Goal: Task Accomplishment & Management: Complete application form

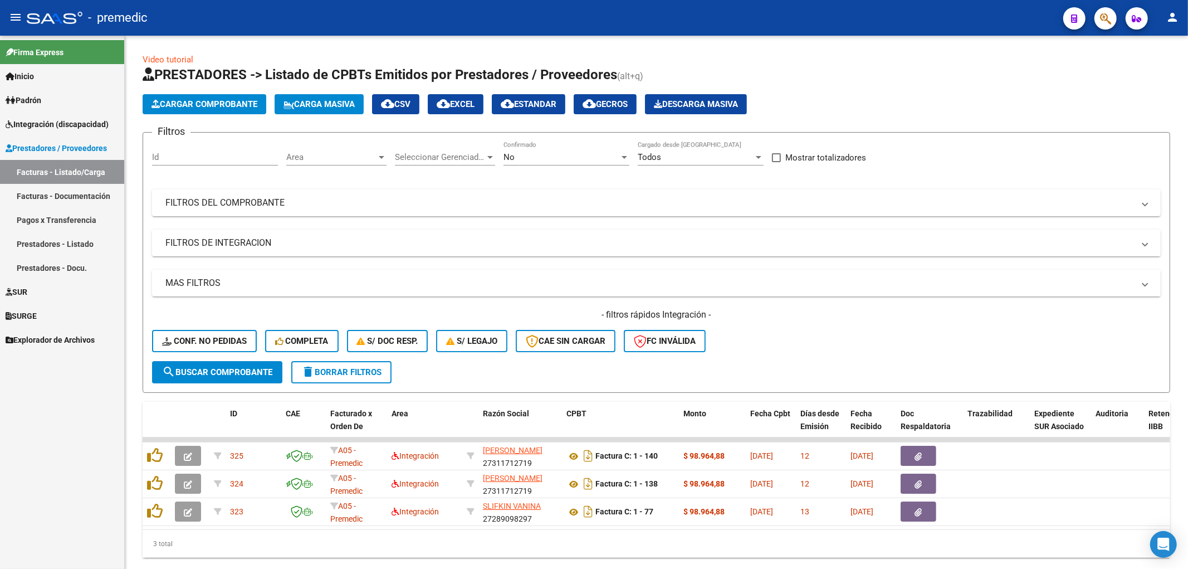
click at [52, 123] on span "Integración (discapacidad)" at bounding box center [57, 124] width 103 height 12
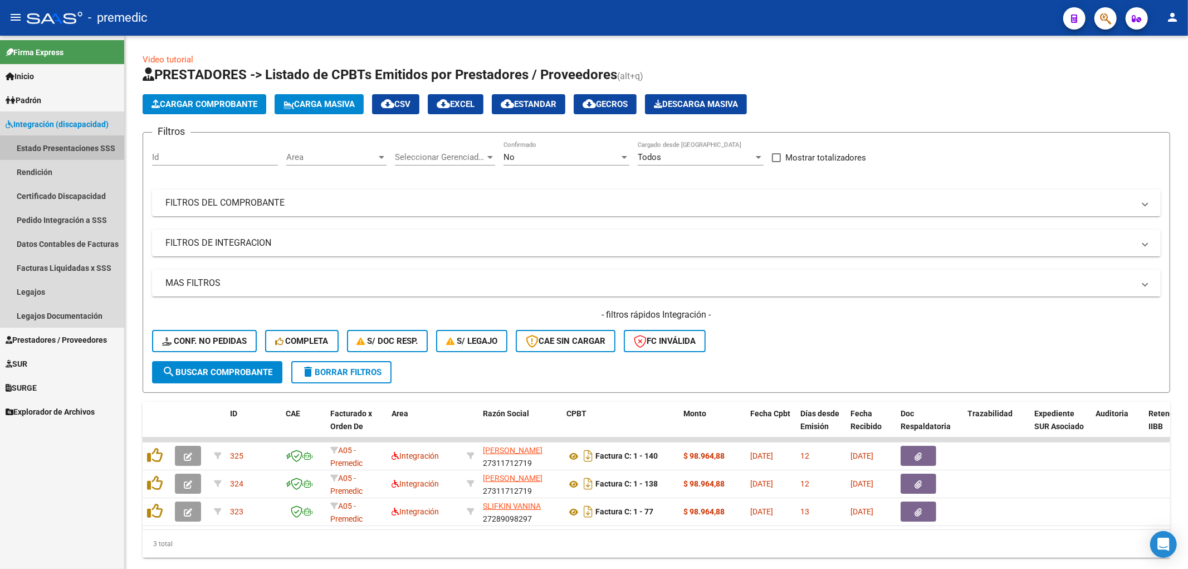
click at [51, 143] on link "Estado Presentaciones SSS" at bounding box center [62, 148] width 124 height 24
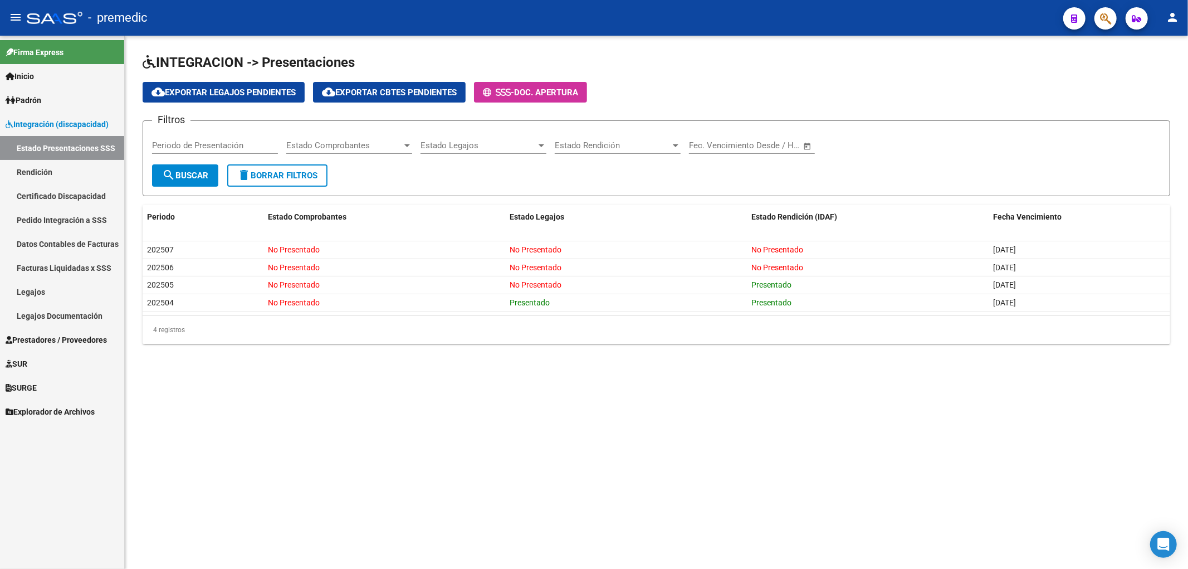
click at [45, 197] on link "Certificado Discapacidad" at bounding box center [62, 196] width 124 height 24
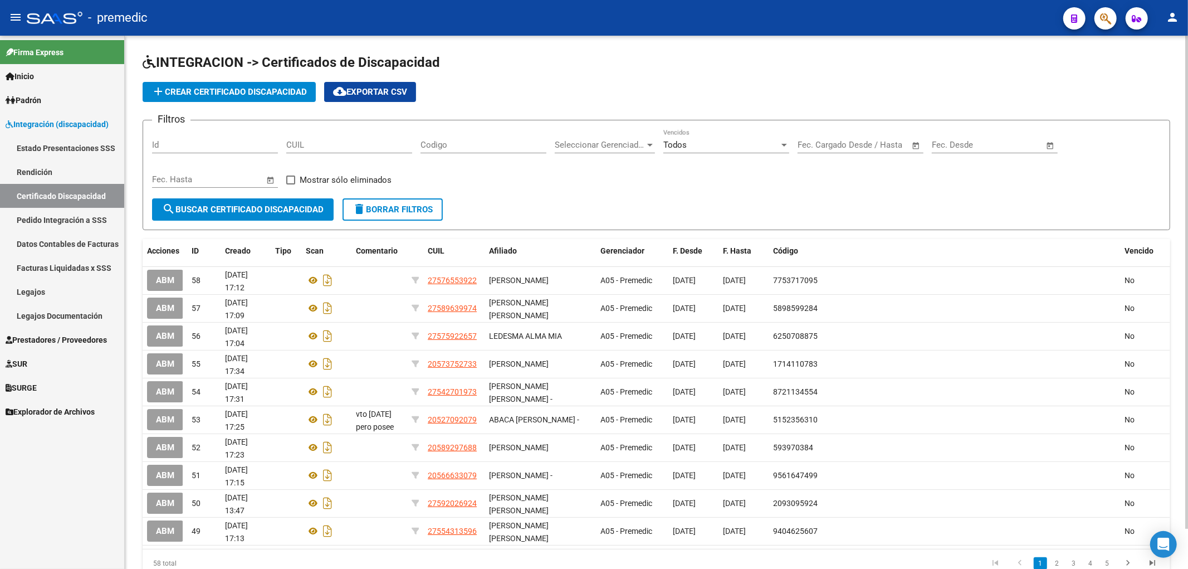
click at [237, 95] on span "add Crear Certificado Discapacidad" at bounding box center [229, 92] width 155 height 10
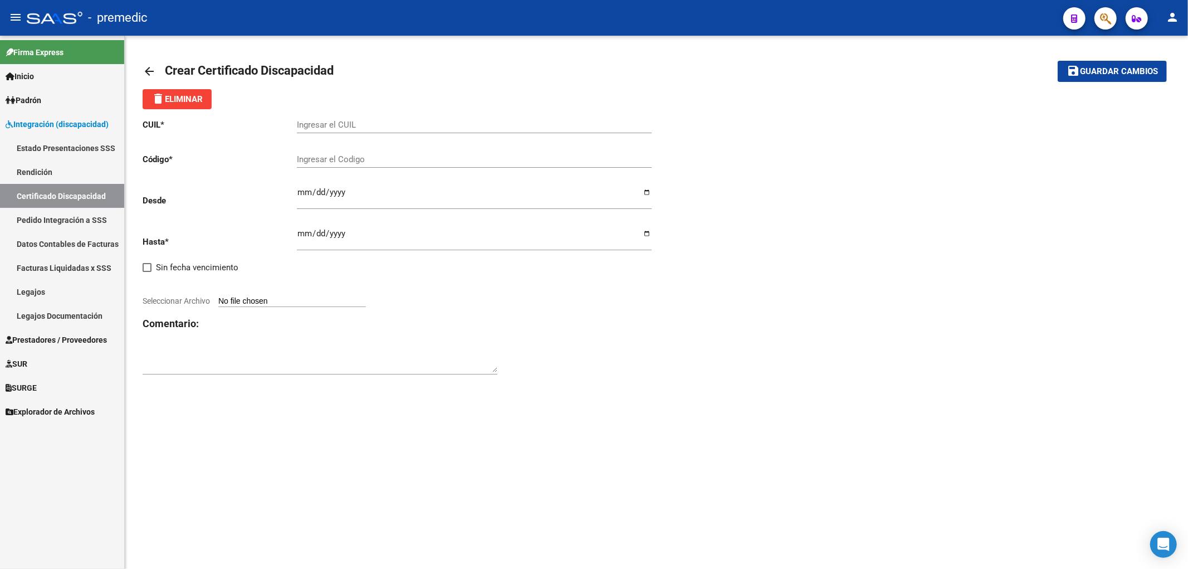
click at [359, 130] on input "Ingresar el CUIL" at bounding box center [474, 125] width 355 height 10
paste input "27-59323649-3"
type input "27-59323649-3"
click at [812, 214] on div "CUIL * 27-59323649-3 Ingresar el CUIL Código * Ingresar el Codigo Desde Ingresa…" at bounding box center [657, 247] width 1028 height 276
click at [304, 197] on input "Ingresar fec. Desde" at bounding box center [474, 197] width 355 height 18
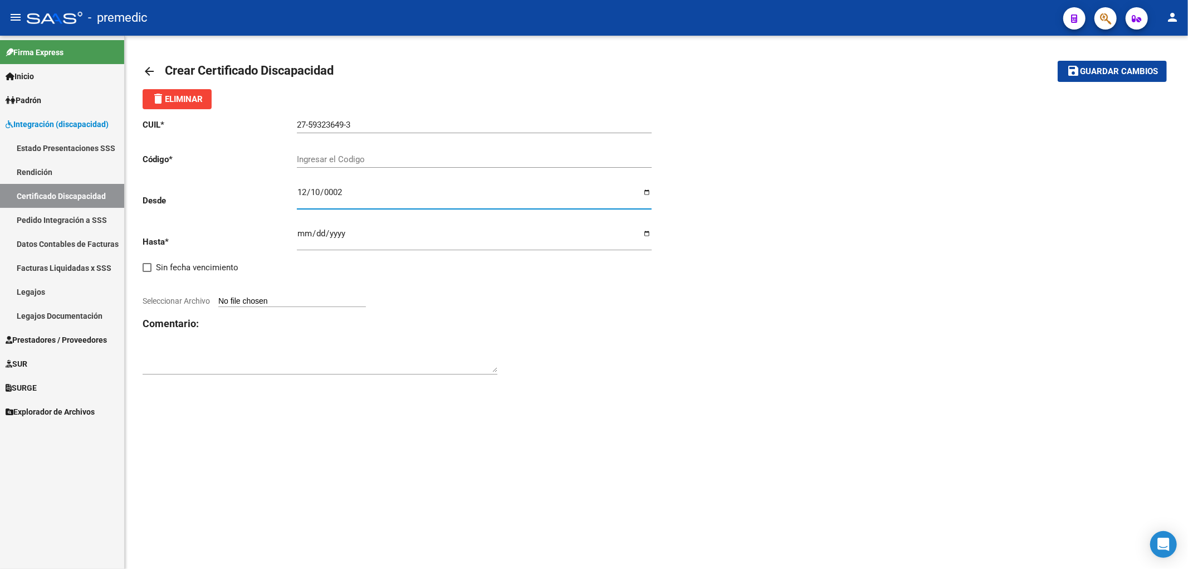
type input "0025-12-10"
click at [301, 233] on input "Ingresar fec. Hasta" at bounding box center [474, 238] width 355 height 18
click at [497, 291] on div at bounding box center [400, 288] width 514 height 12
click at [333, 231] on input "2027-01-10" at bounding box center [474, 238] width 355 height 18
type input "2028-01-10"
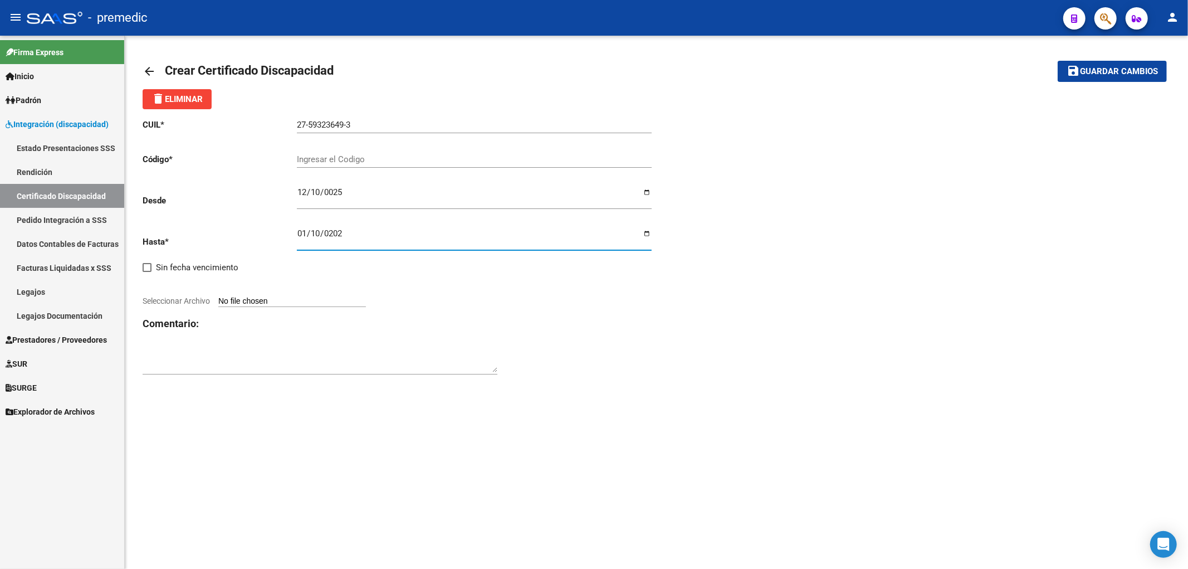
click at [676, 355] on div "CUIL * 27-59323649-3 Ingresar el CUIL Código * Ingresar el Codigo Desde 0025-12…" at bounding box center [657, 247] width 1028 height 276
click at [589, 418] on mat-sidenav-content "arrow_back Crear Certificado Discapacidad save Guardar cambios delete Eliminar …" at bounding box center [656, 302] width 1063 height 533
click at [333, 169] on div "Ingresar el Codigo" at bounding box center [474, 161] width 355 height 35
click at [330, 158] on input "Ingresar el Codigo" at bounding box center [474, 159] width 355 height 10
paste input "3970619034"
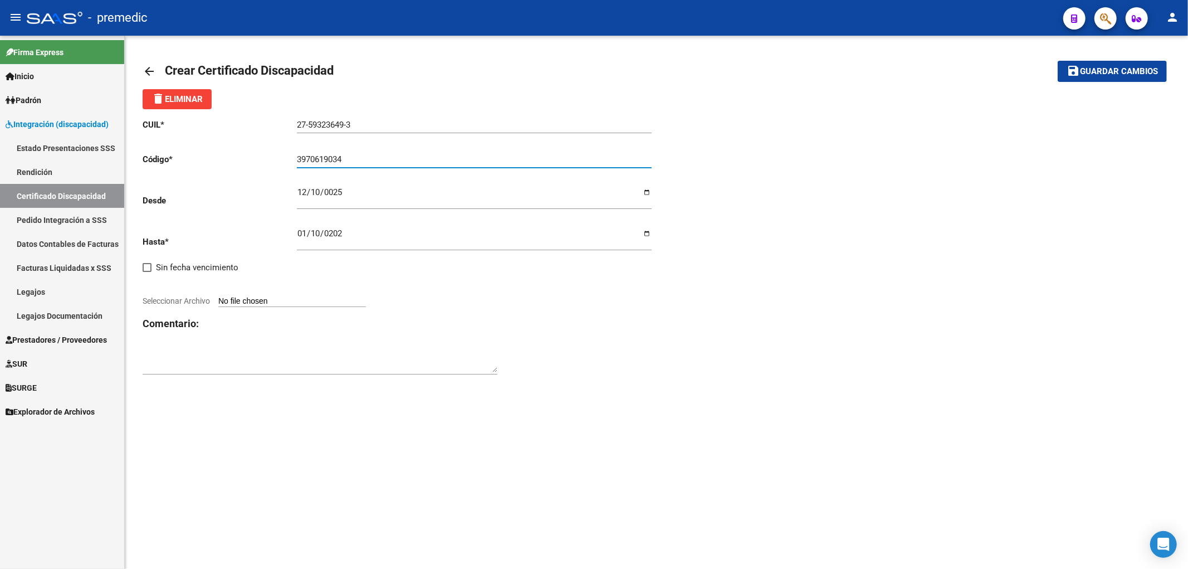
type input "3970619034"
click at [832, 186] on div "CUIL * 27-59323649-3 Ingresar el CUIL Código * 3970619034 Ingresar el Codigo De…" at bounding box center [657, 247] width 1028 height 276
click at [251, 298] on input "Seleccionar Archivo" at bounding box center [292, 301] width 148 height 11
type input "C:\fakepath\MOSCOBI, IARA MARTINA - vto 01-2028.pdf"
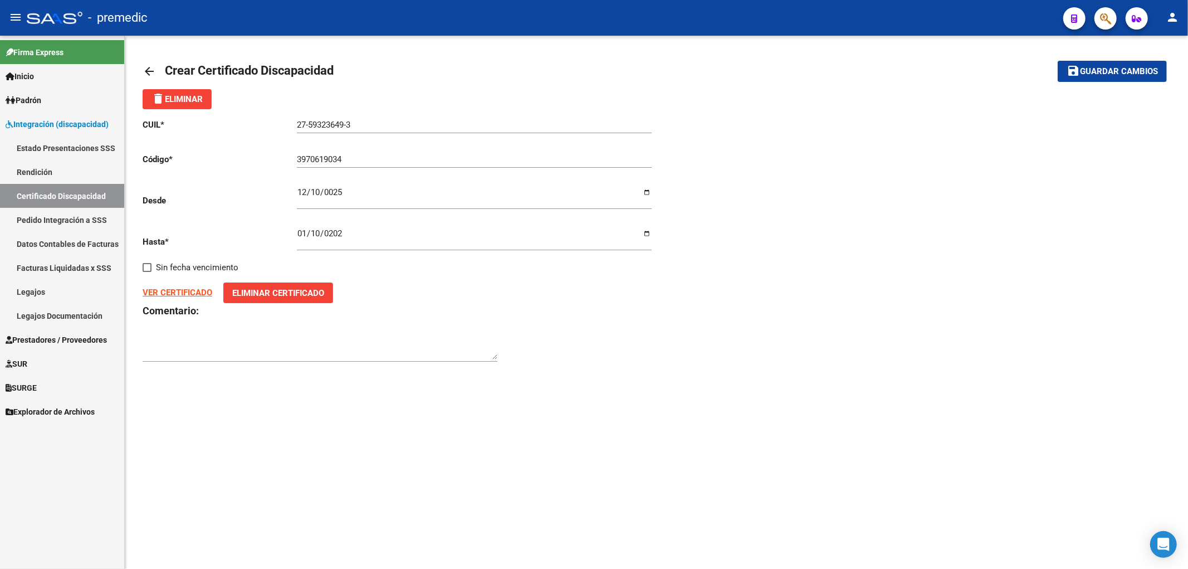
click at [1113, 74] on span "Guardar cambios" at bounding box center [1119, 72] width 78 height 10
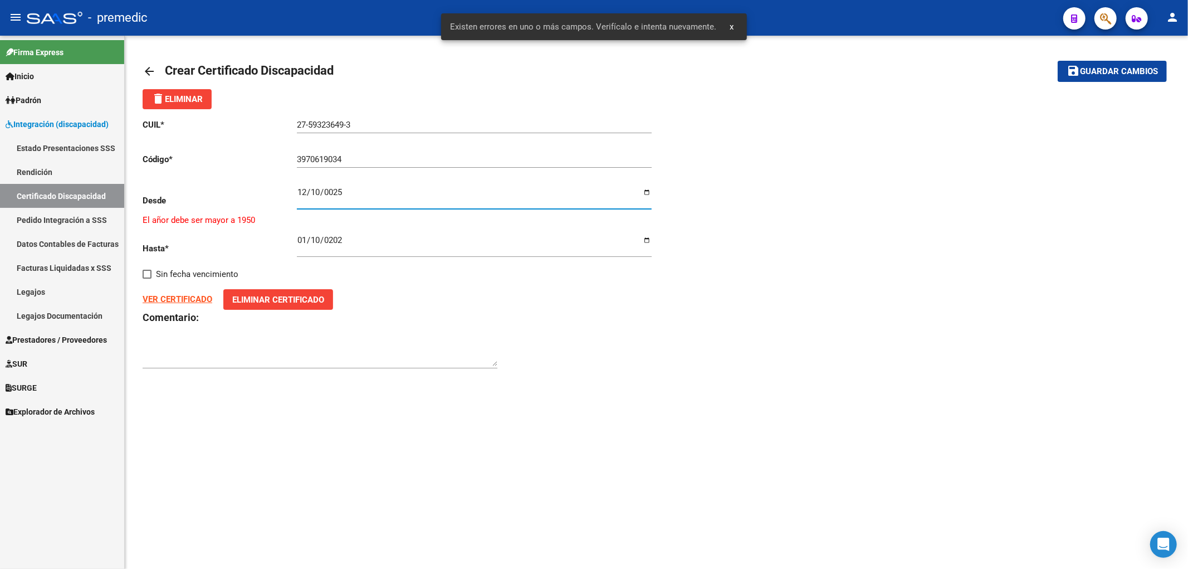
click at [318, 194] on input "0025-12-10" at bounding box center [474, 197] width 355 height 18
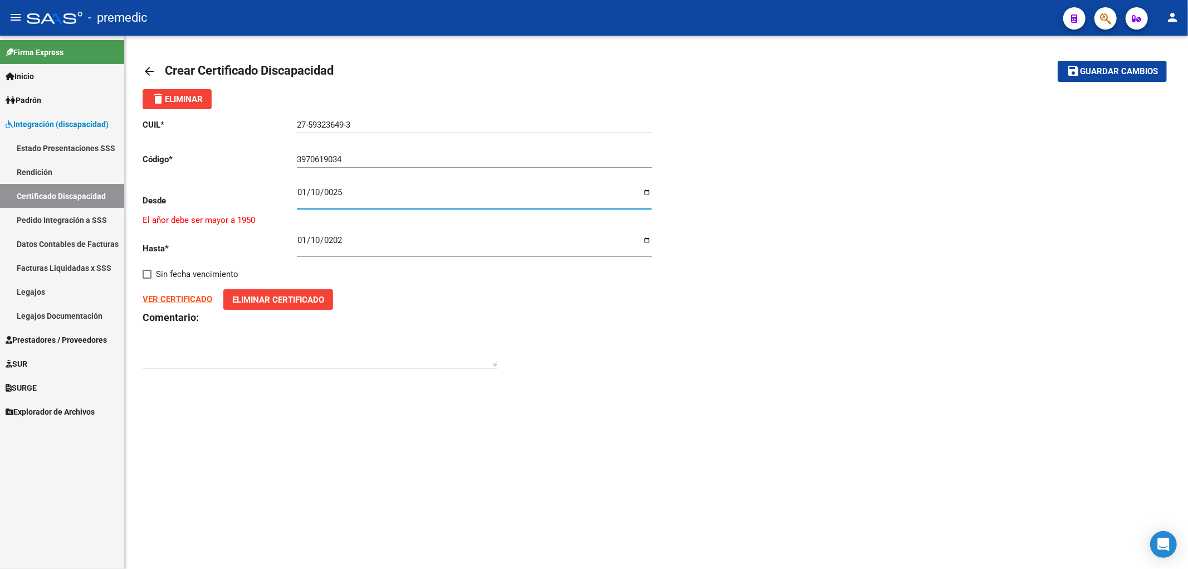
click at [702, 419] on mat-sidenav-content "arrow_back Crear Certificado Discapacidad save Guardar cambios delete Eliminar …" at bounding box center [656, 302] width 1063 height 533
click at [344, 195] on input "0025-01-10" at bounding box center [474, 197] width 355 height 18
click at [336, 193] on input "0025-01-10" at bounding box center [474, 197] width 355 height 18
type input "2025-01-10"
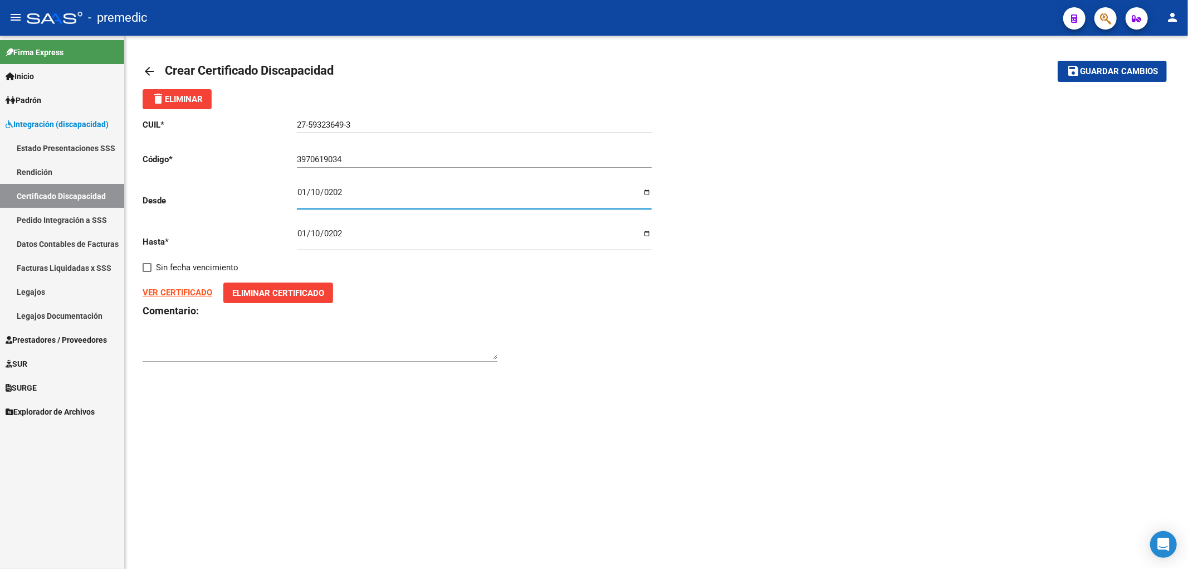
click at [702, 332] on div "CUIL * 27-59323649-3 Ingresar el CUIL Código * 3970619034 Ingresar el Codigo De…" at bounding box center [657, 240] width 1028 height 263
click at [1133, 74] on span "Guardar cambios" at bounding box center [1119, 72] width 78 height 10
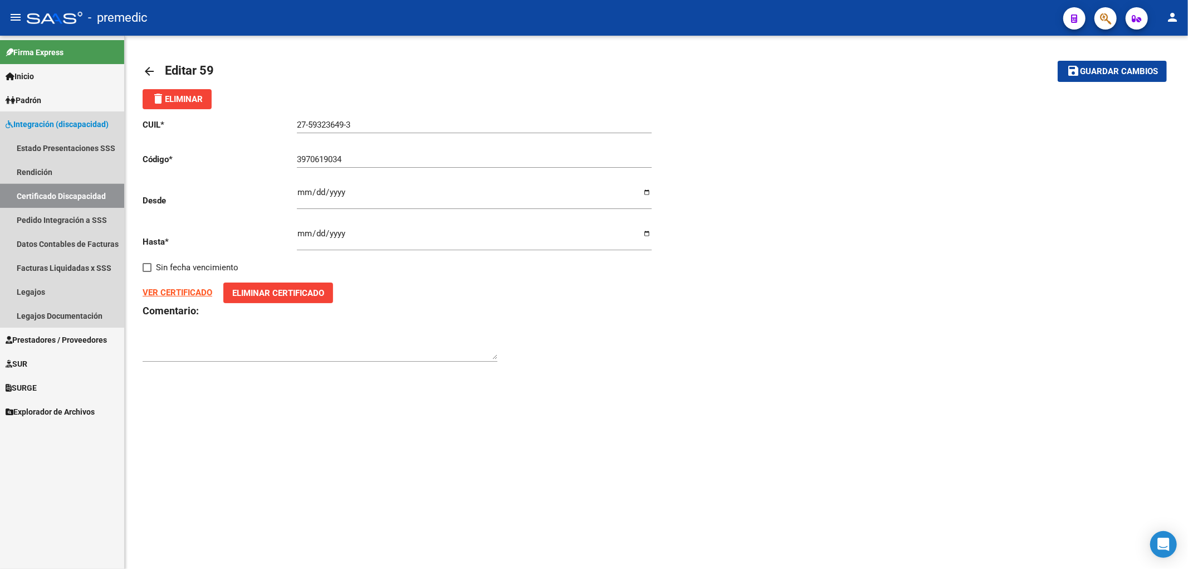
click at [58, 199] on link "Certificado Discapacidad" at bounding box center [62, 196] width 124 height 24
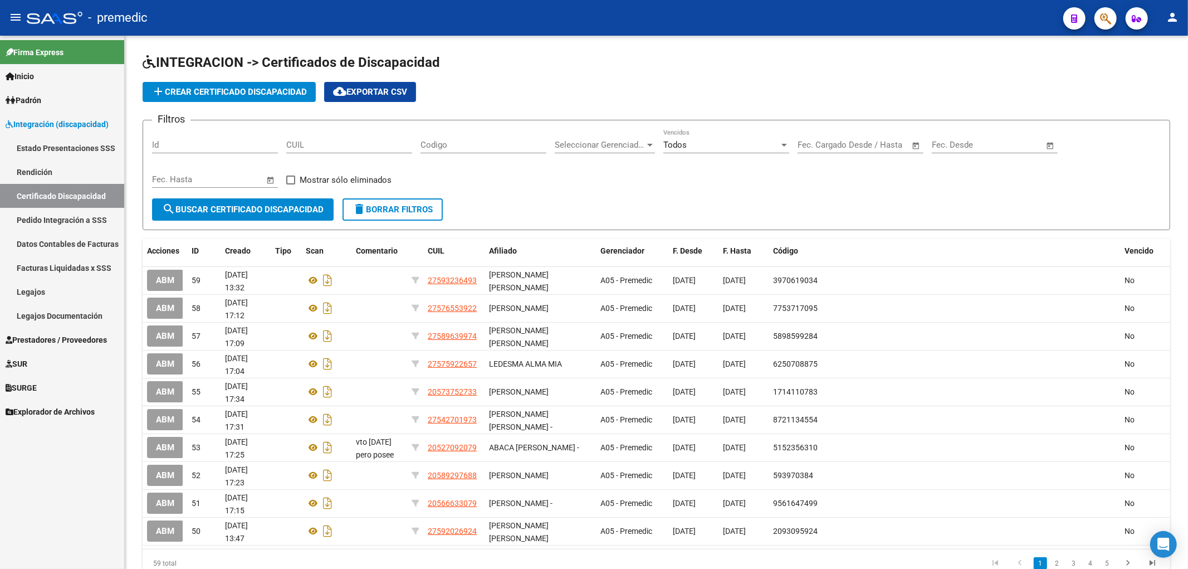
click at [51, 143] on link "Estado Presentaciones SSS" at bounding box center [62, 148] width 124 height 24
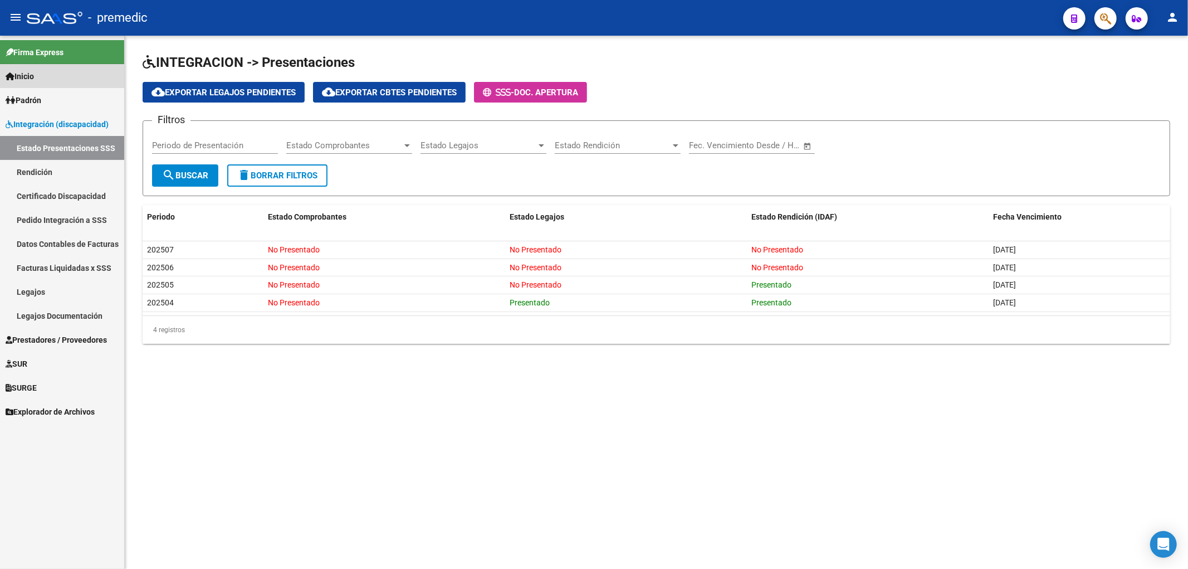
click at [34, 75] on span "Inicio" at bounding box center [20, 76] width 28 height 12
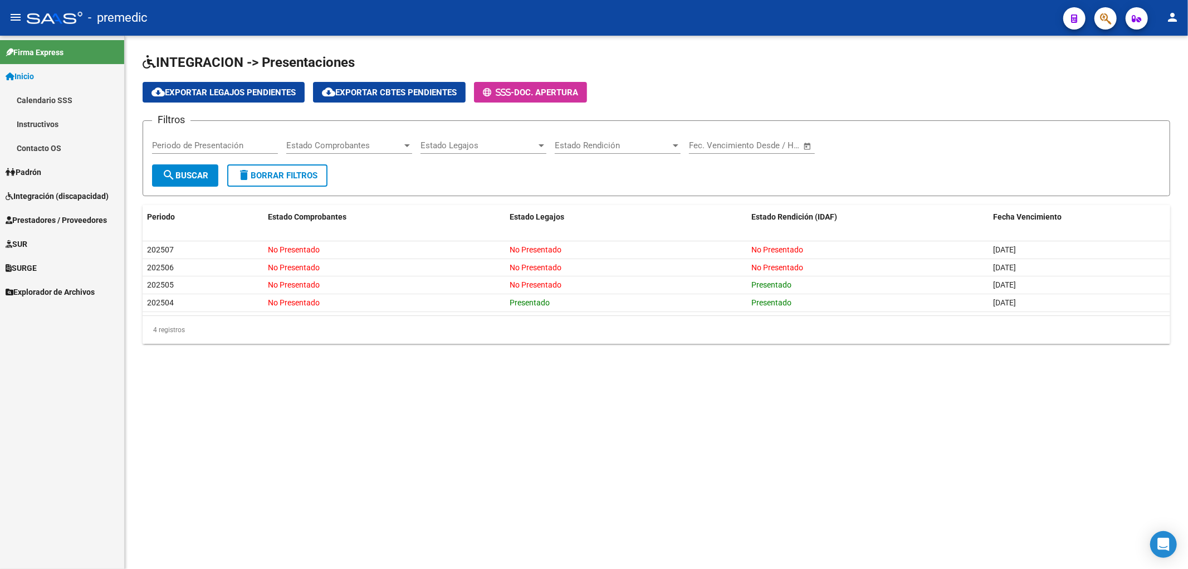
click at [37, 170] on span "Padrón" at bounding box center [24, 172] width 36 height 12
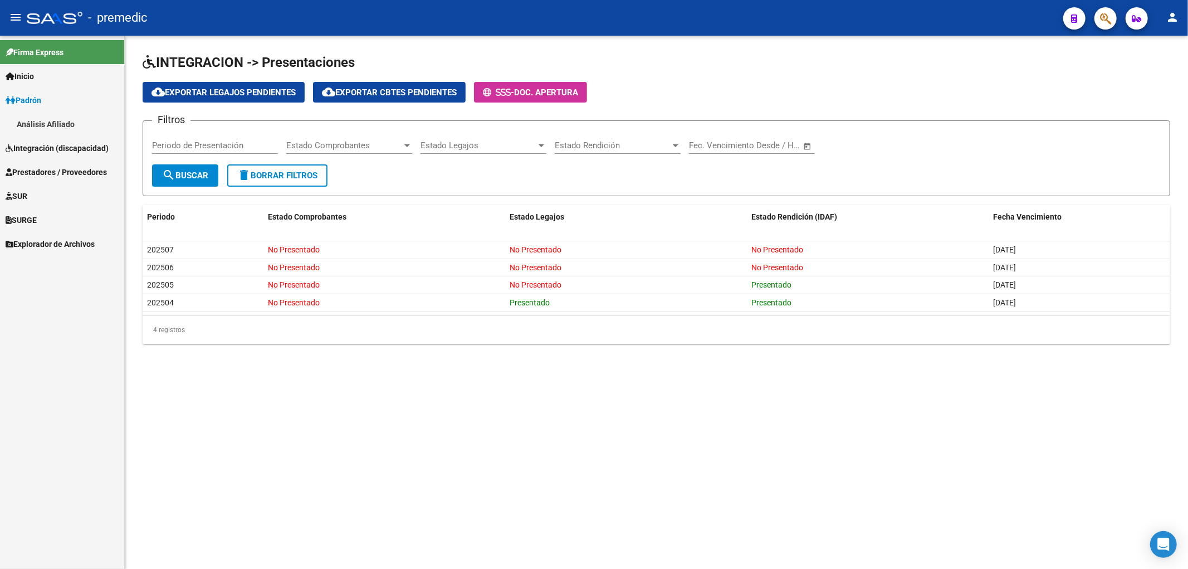
click at [42, 169] on link "Prestadores / Proveedores" at bounding box center [62, 172] width 124 height 24
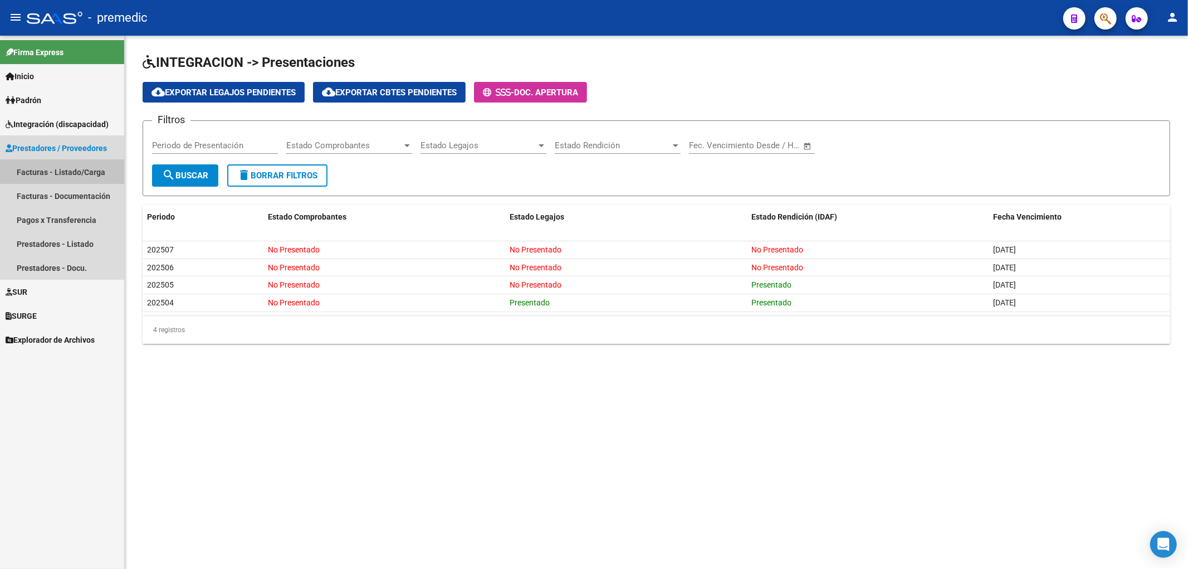
click at [31, 170] on link "Facturas - Listado/Carga" at bounding box center [62, 172] width 124 height 24
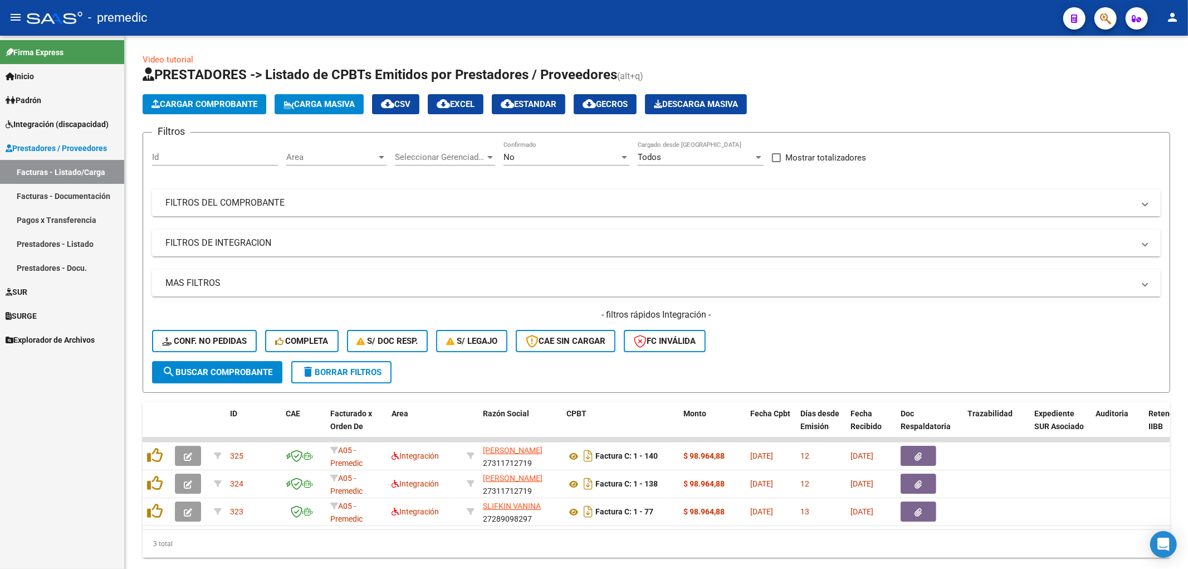
click at [46, 142] on span "Prestadores / Proveedores" at bounding box center [56, 148] width 101 height 12
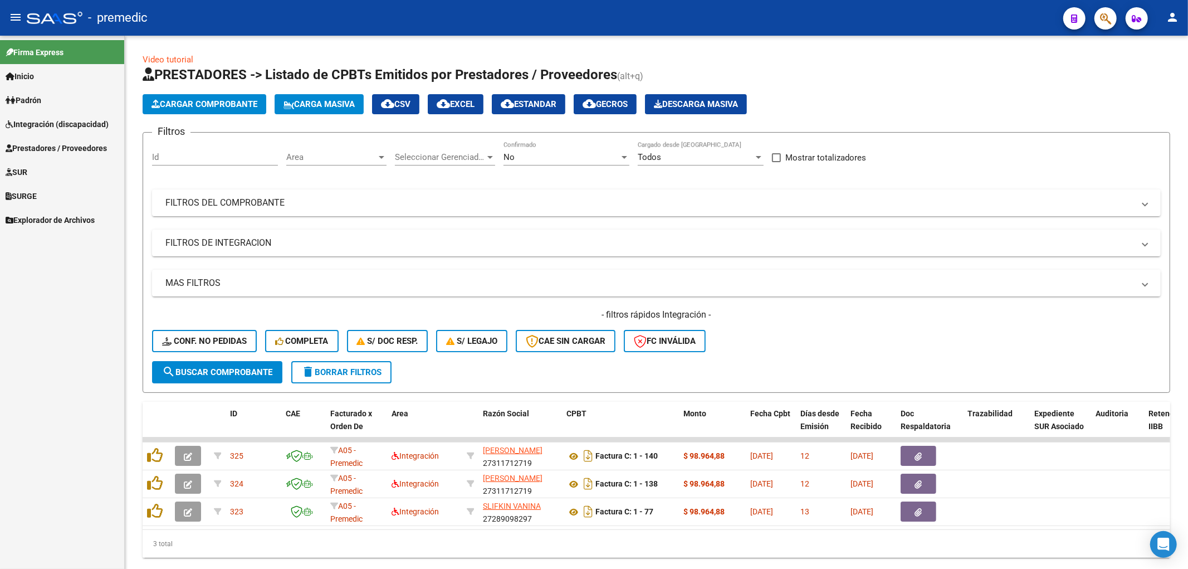
click at [43, 147] on span "Prestadores / Proveedores" at bounding box center [56, 148] width 101 height 12
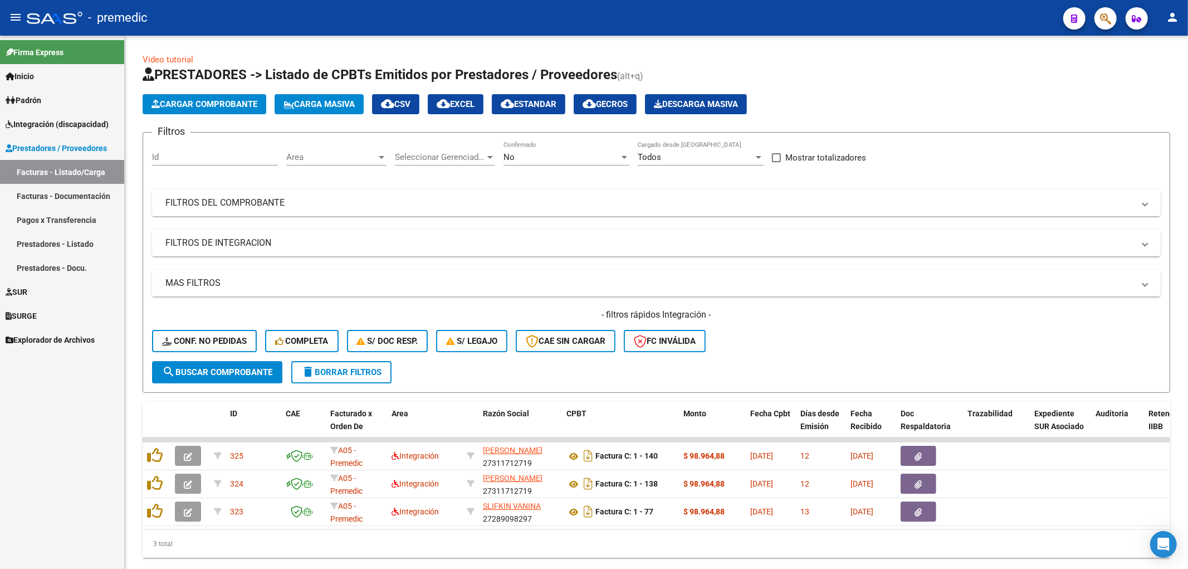
click at [32, 166] on link "Facturas - Listado/Carga" at bounding box center [62, 172] width 124 height 24
click at [43, 125] on span "Integración (discapacidad)" at bounding box center [57, 124] width 103 height 12
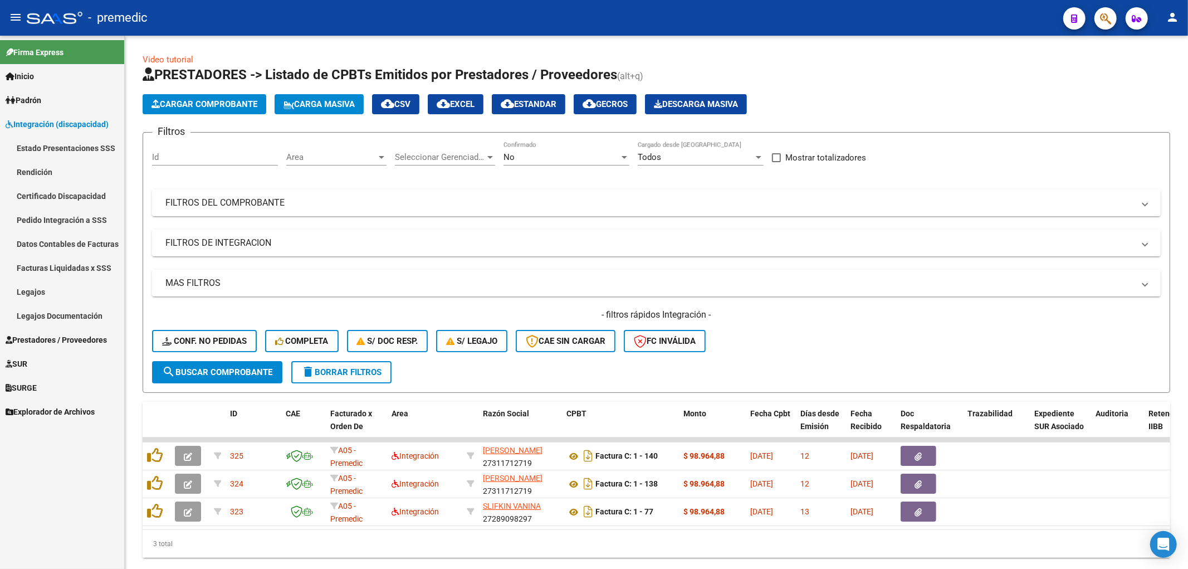
click at [45, 141] on link "Estado Presentaciones SSS" at bounding box center [62, 148] width 124 height 24
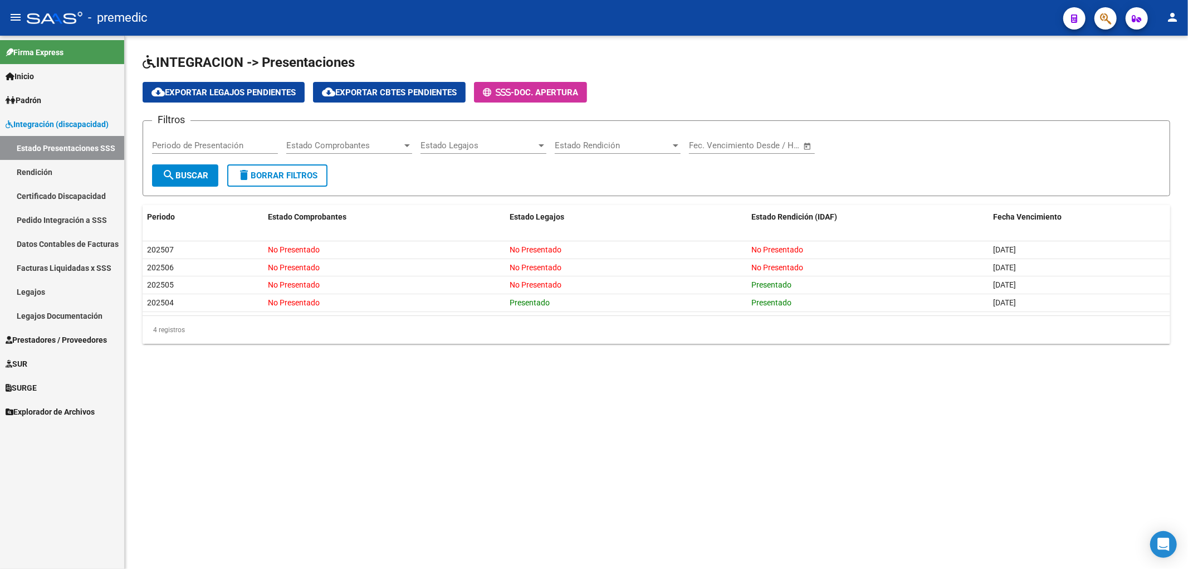
click at [50, 169] on link "Rendición" at bounding box center [62, 172] width 124 height 24
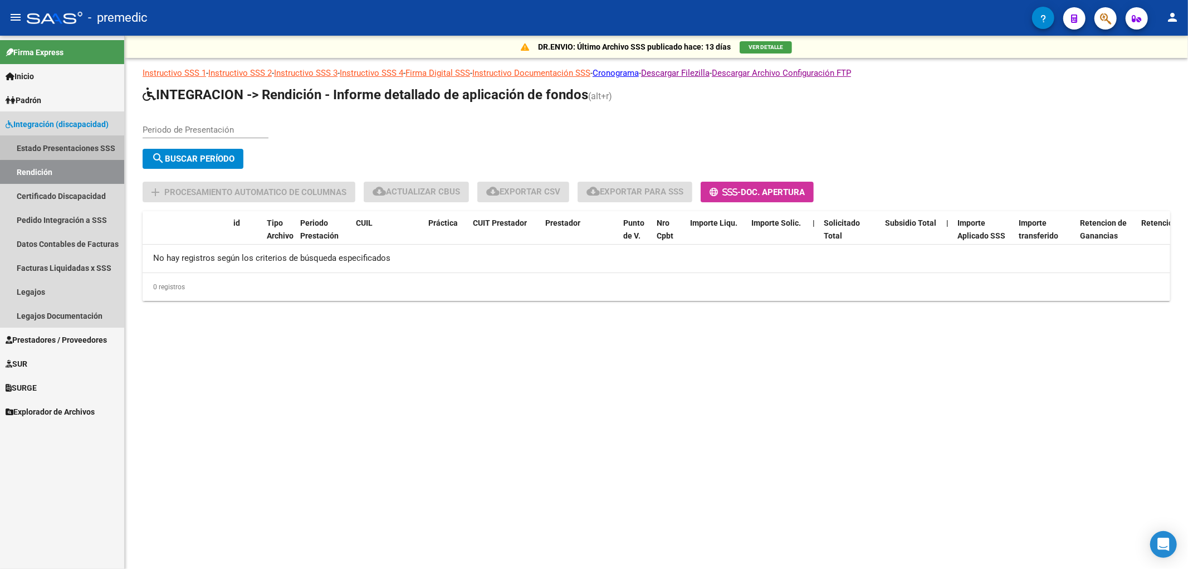
click at [62, 147] on link "Estado Presentaciones SSS" at bounding box center [62, 148] width 124 height 24
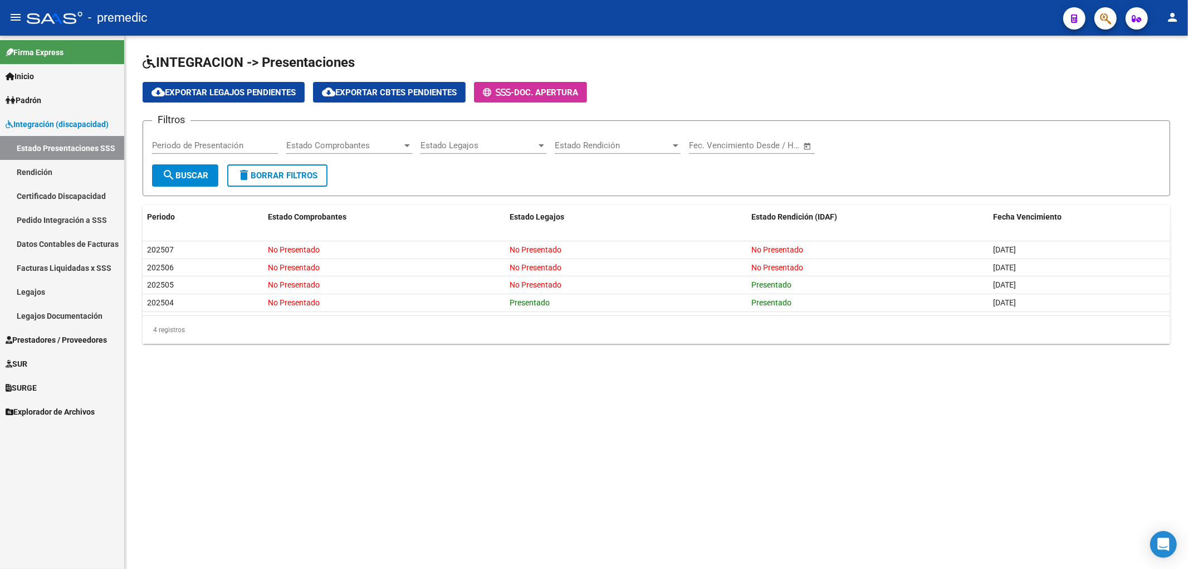
click at [38, 104] on span "Padrón" at bounding box center [24, 100] width 36 height 12
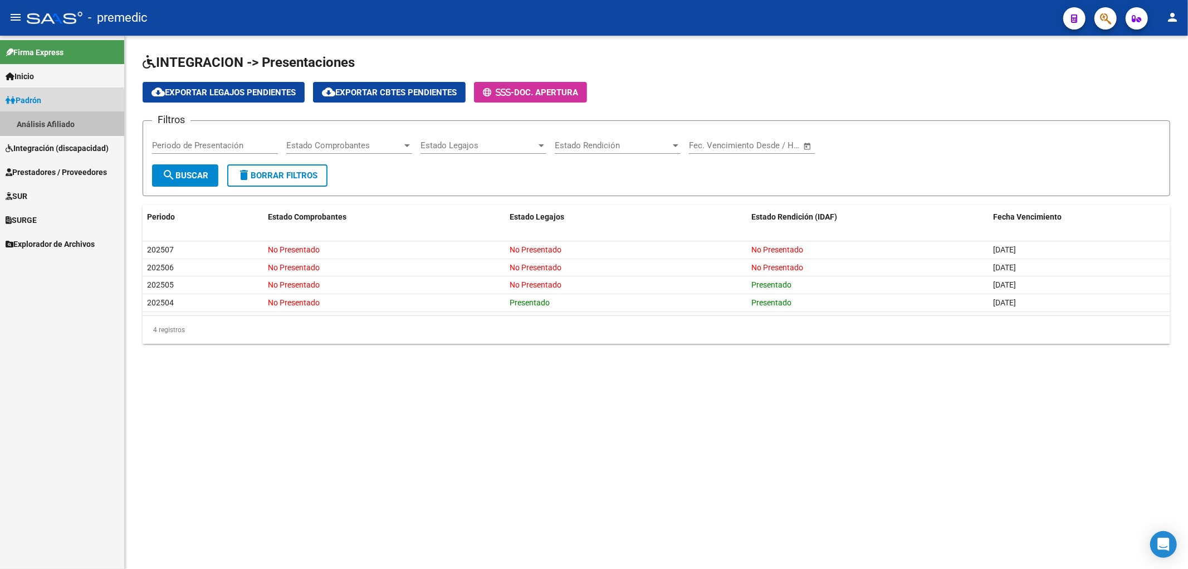
click at [42, 118] on link "Análisis Afiliado" at bounding box center [62, 124] width 124 height 24
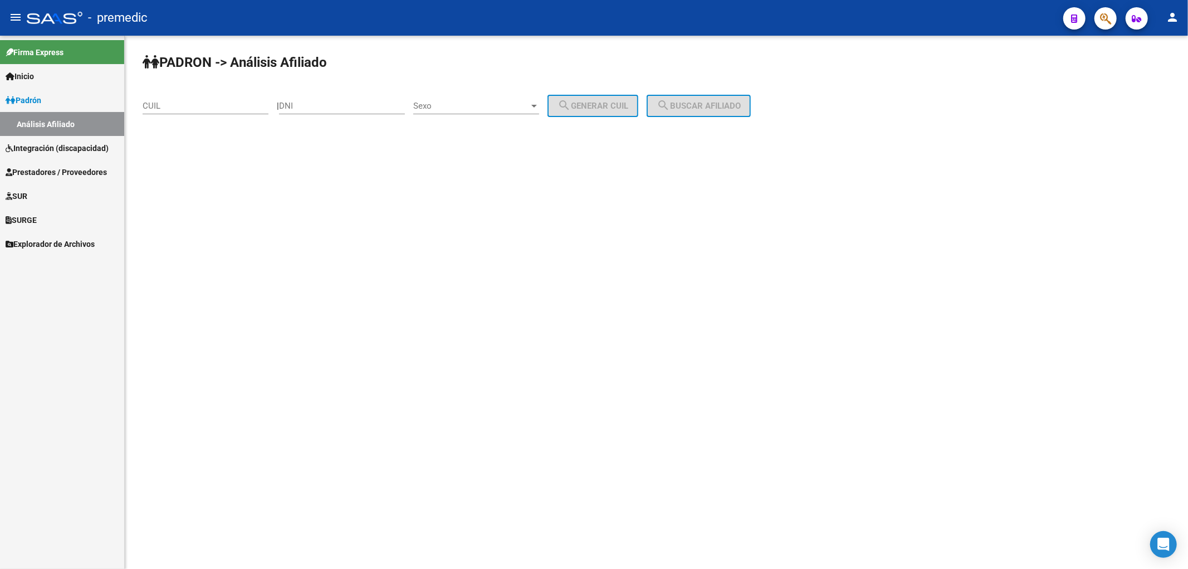
click at [38, 142] on span "Integración (discapacidad)" at bounding box center [57, 148] width 103 height 12
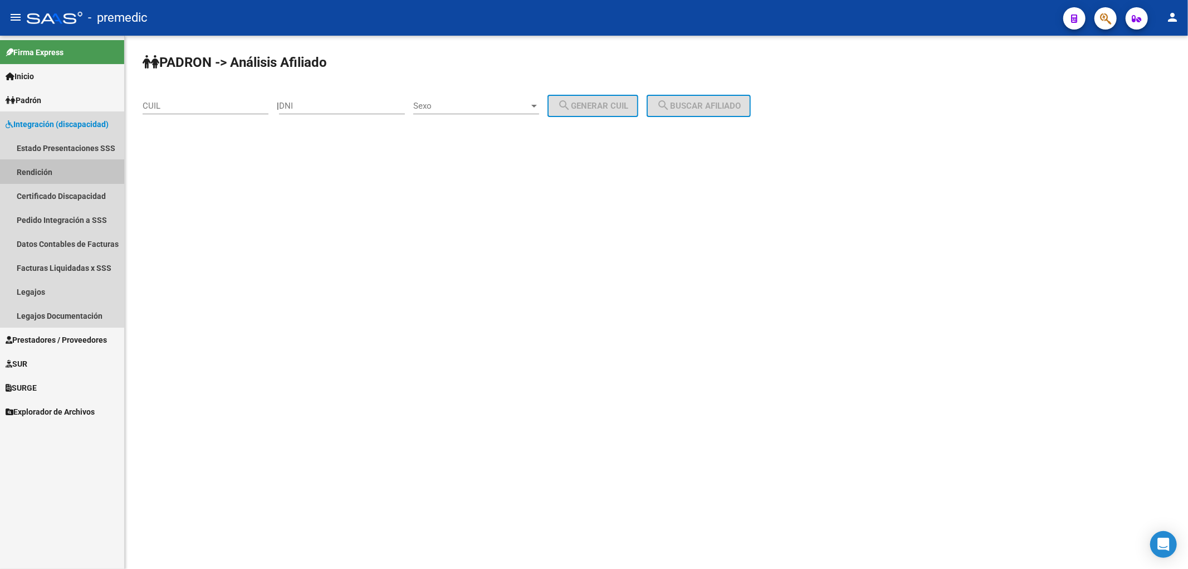
click at [35, 170] on link "Rendición" at bounding box center [62, 172] width 124 height 24
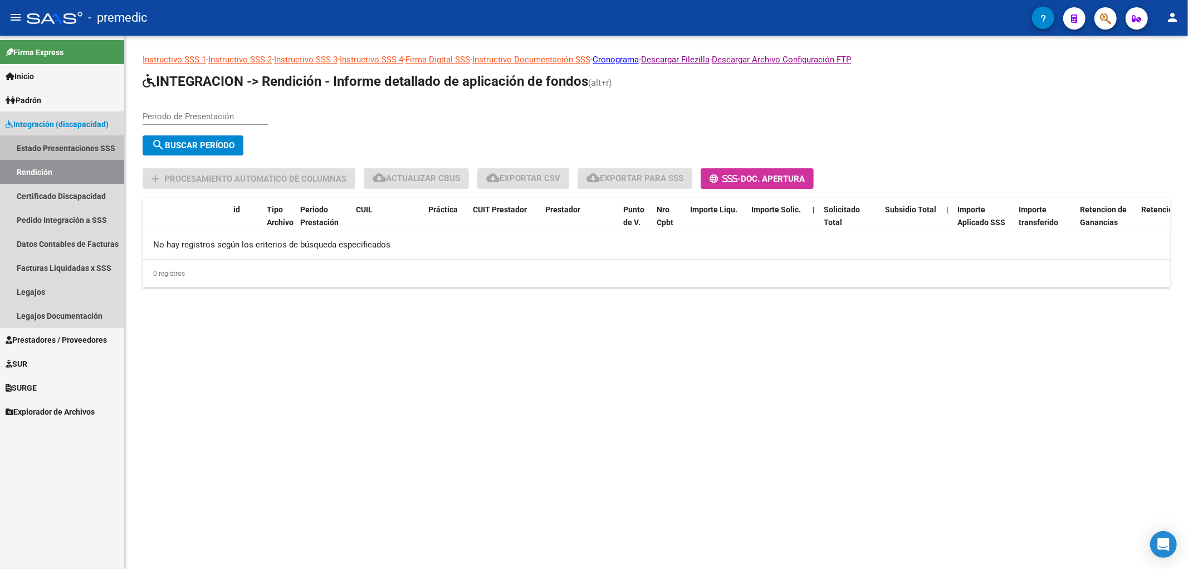
click at [42, 147] on link "Estado Presentaciones SSS" at bounding box center [62, 148] width 124 height 24
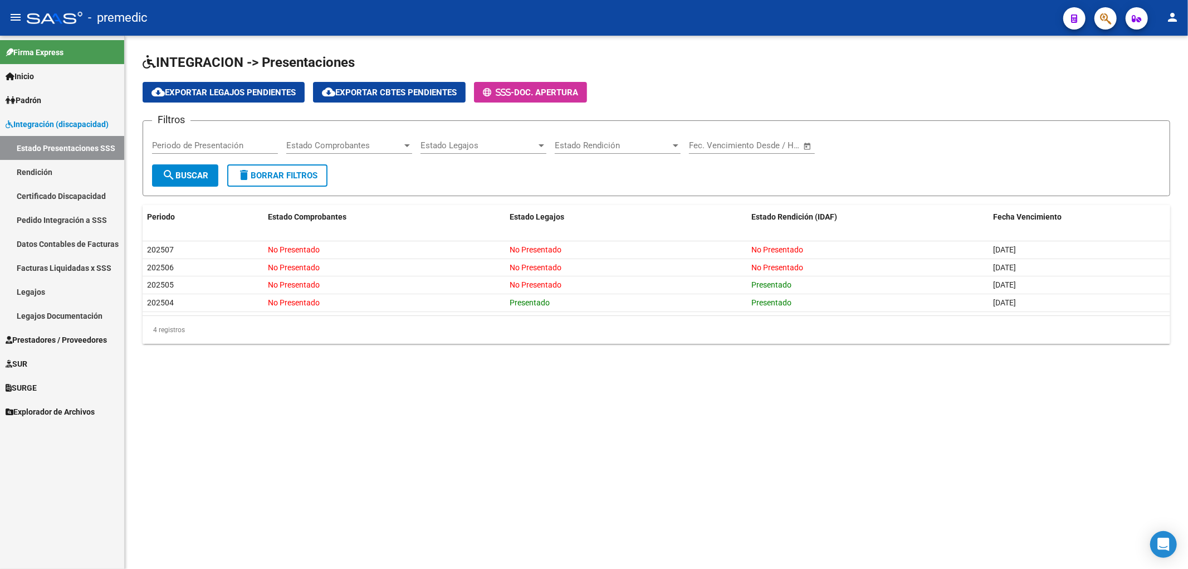
click at [500, 404] on mat-sidenav-content "INTEGRACION -> Presentaciones cloud_download Exportar Legajos Pendientes cloud_…" at bounding box center [656, 302] width 1063 height 533
click at [39, 340] on span "Prestadores / Proveedores" at bounding box center [56, 340] width 101 height 12
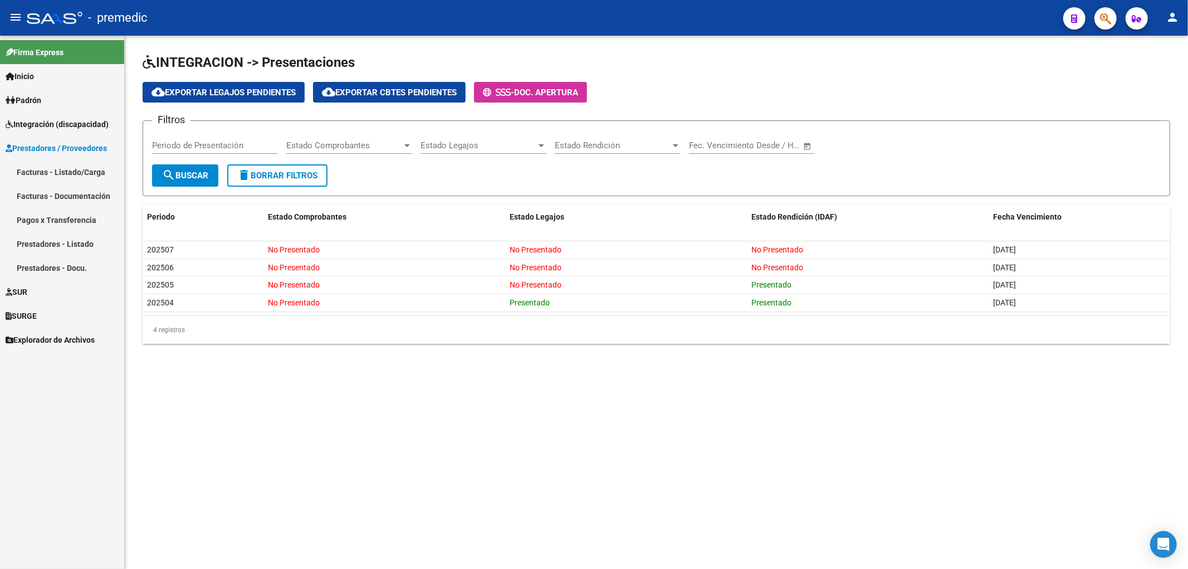
click at [59, 180] on link "Facturas - Listado/Carga" at bounding box center [62, 172] width 124 height 24
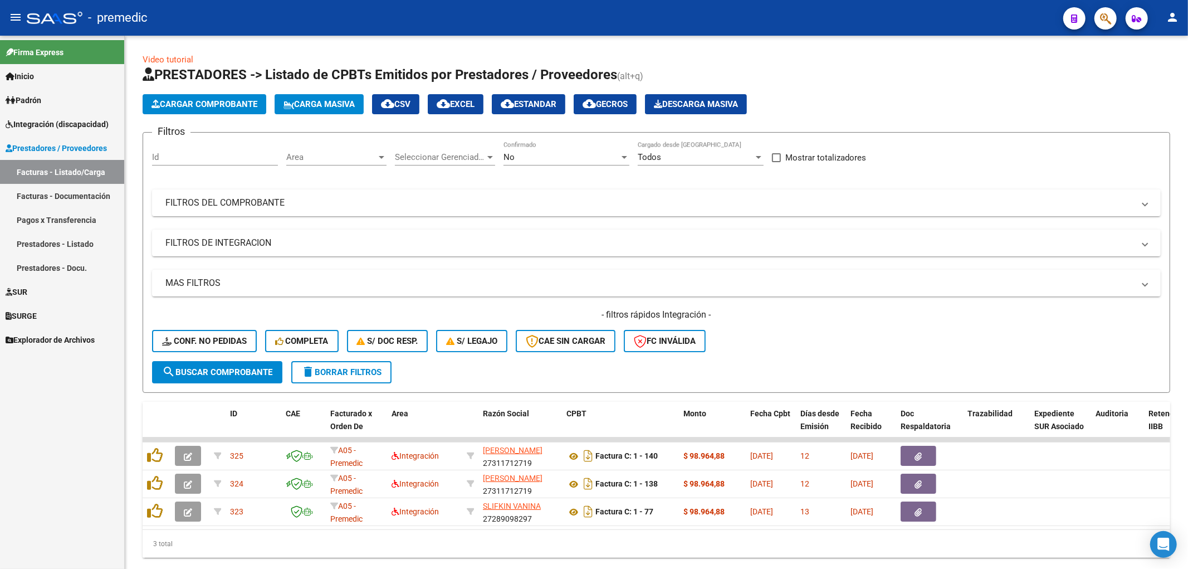
click at [35, 101] on span "Padrón" at bounding box center [24, 100] width 36 height 12
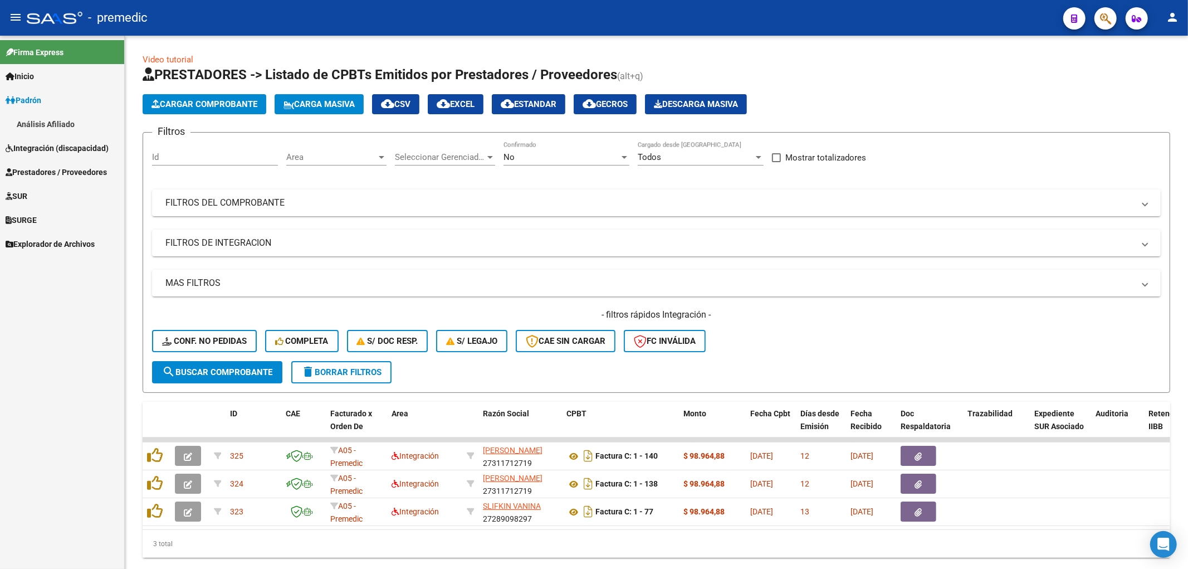
click at [31, 115] on link "Análisis Afiliado" at bounding box center [62, 124] width 124 height 24
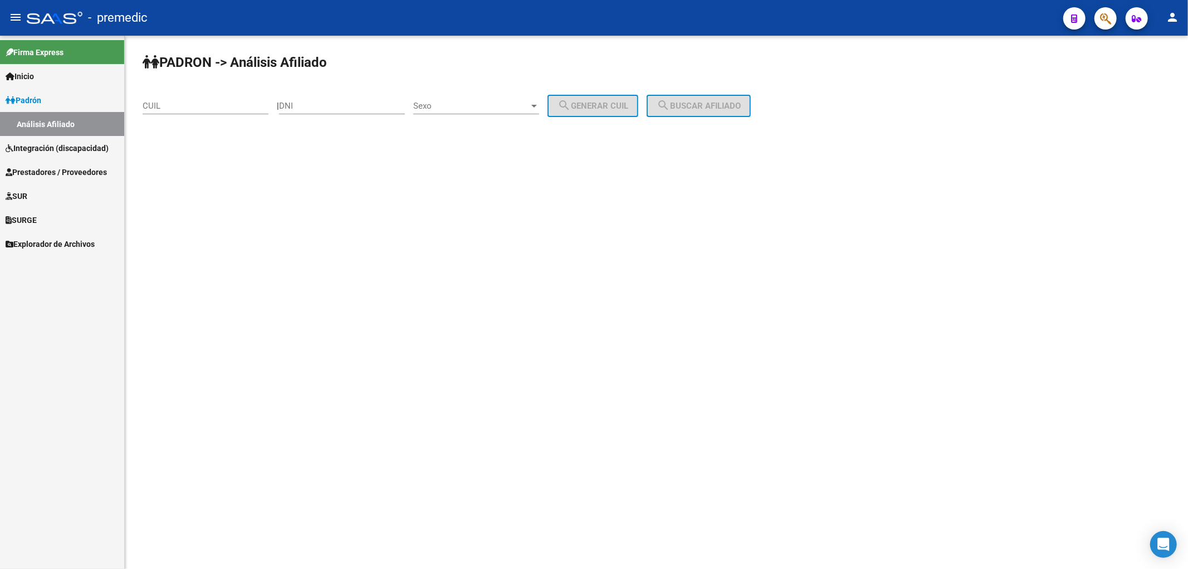
click at [41, 95] on span "Padrón" at bounding box center [24, 100] width 36 height 12
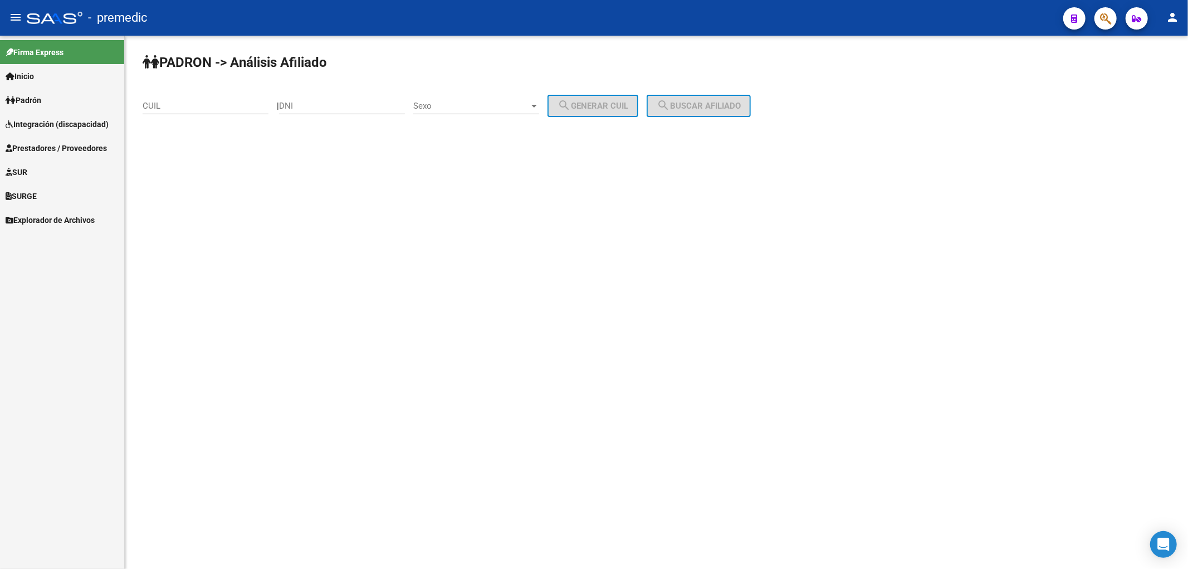
click at [47, 149] on span "Prestadores / Proveedores" at bounding box center [56, 148] width 101 height 12
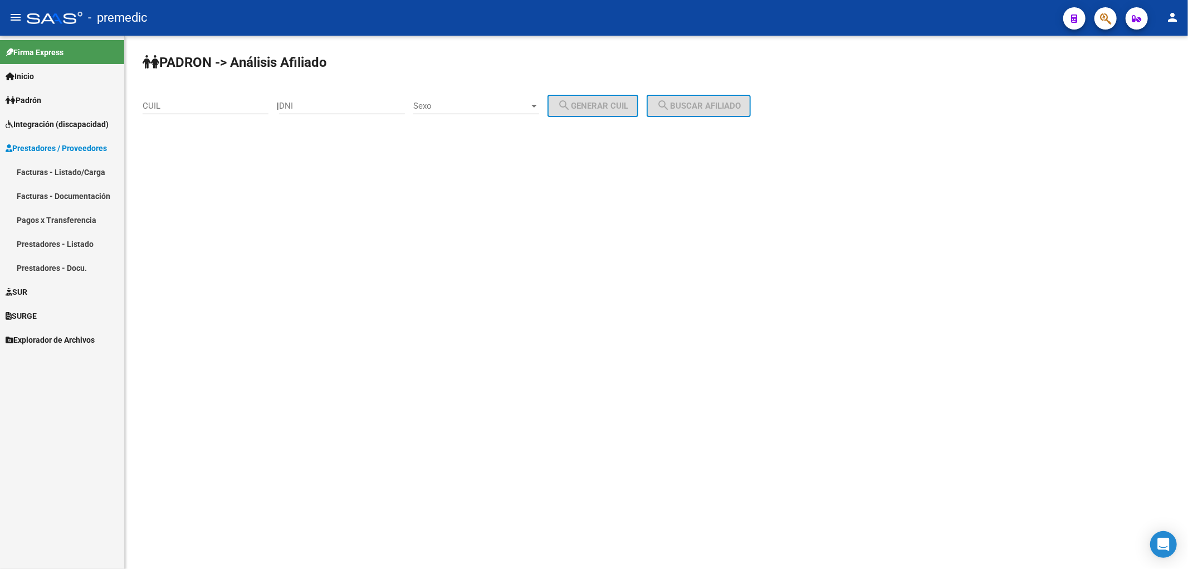
click at [45, 164] on link "Facturas - Listado/Carga" at bounding box center [62, 172] width 124 height 24
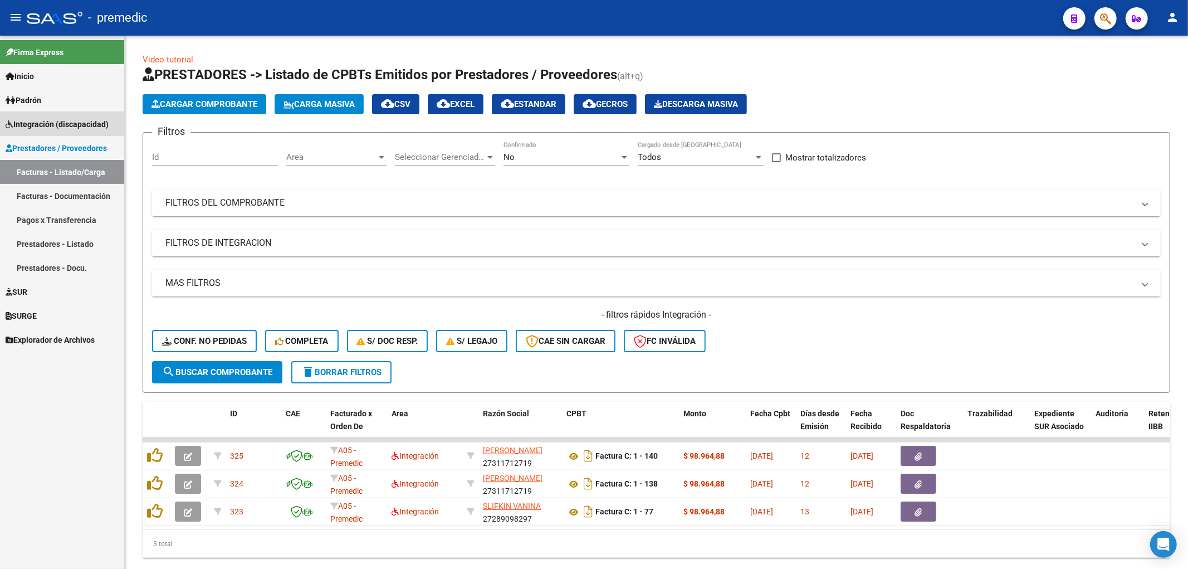
drag, startPoint x: 47, startPoint y: 121, endPoint x: 45, endPoint y: 130, distance: 9.2
click at [46, 121] on span "Integración (discapacidad)" at bounding box center [57, 124] width 103 height 12
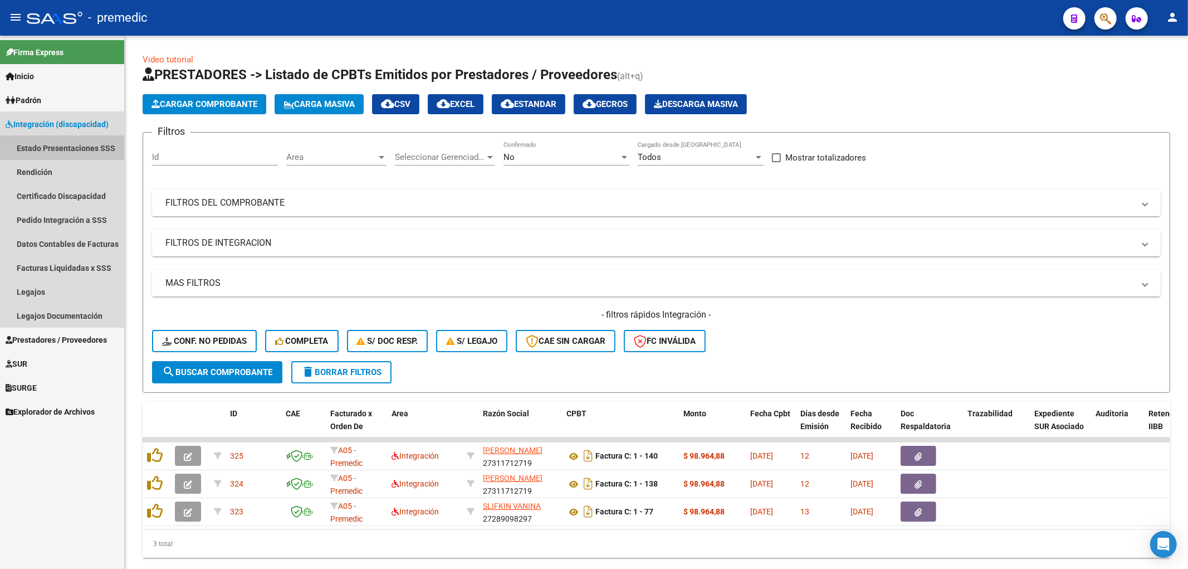
click at [43, 138] on link "Estado Presentaciones SSS" at bounding box center [62, 148] width 124 height 24
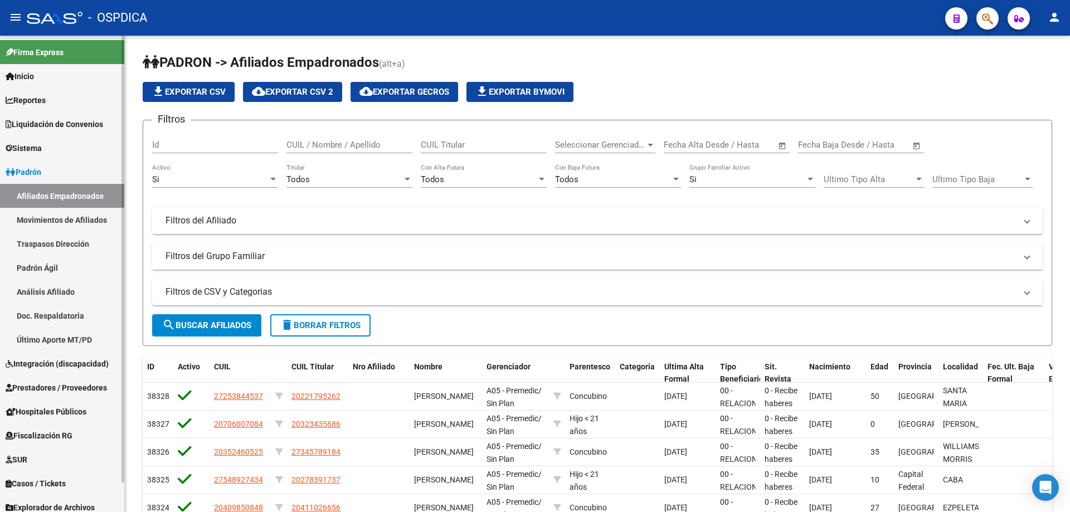
click at [40, 187] on link "Afiliados Empadronados" at bounding box center [62, 196] width 124 height 24
click at [39, 147] on span "Sistema" at bounding box center [24, 148] width 36 height 12
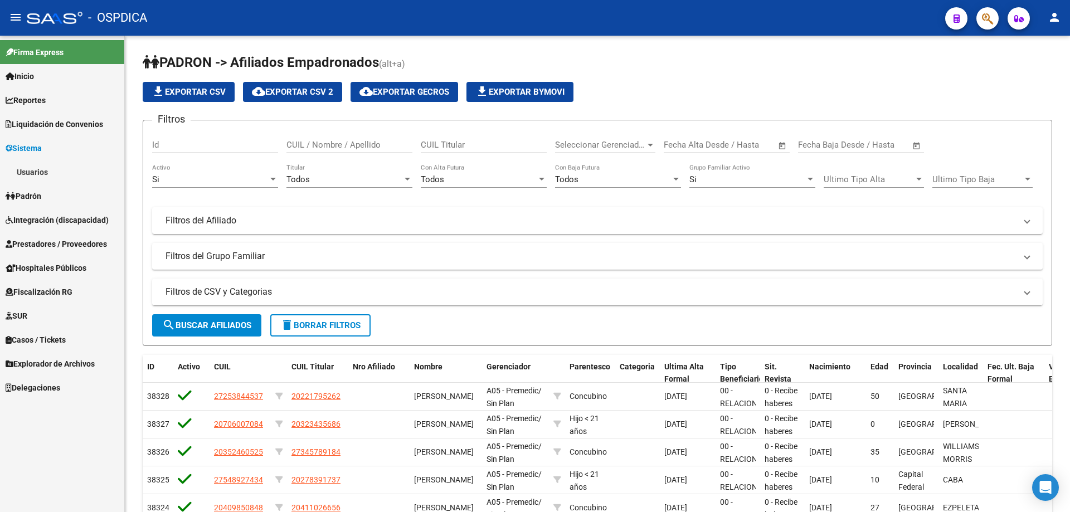
click at [45, 119] on span "Liquidación de Convenios" at bounding box center [54, 124] width 97 height 12
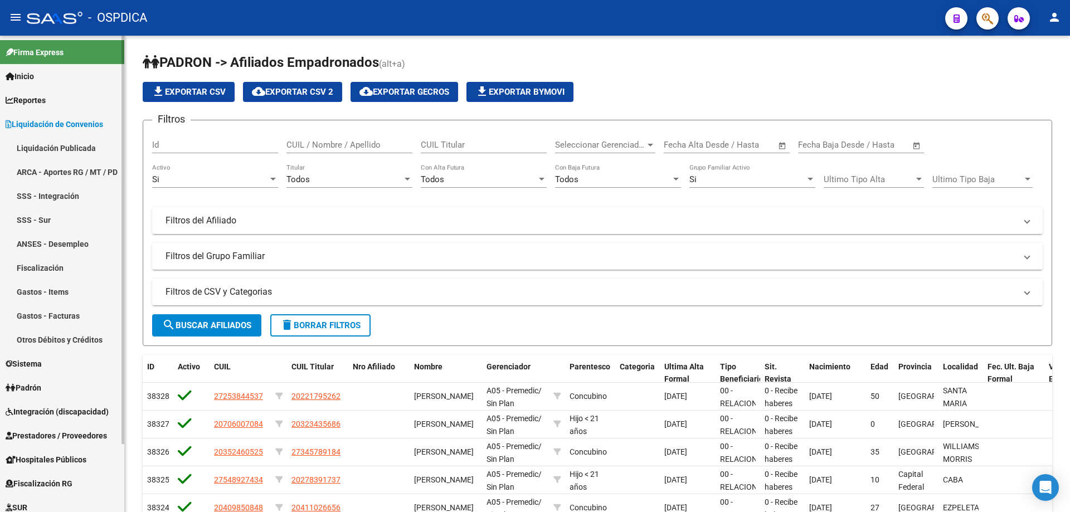
click at [46, 100] on span "Reportes" at bounding box center [26, 100] width 40 height 12
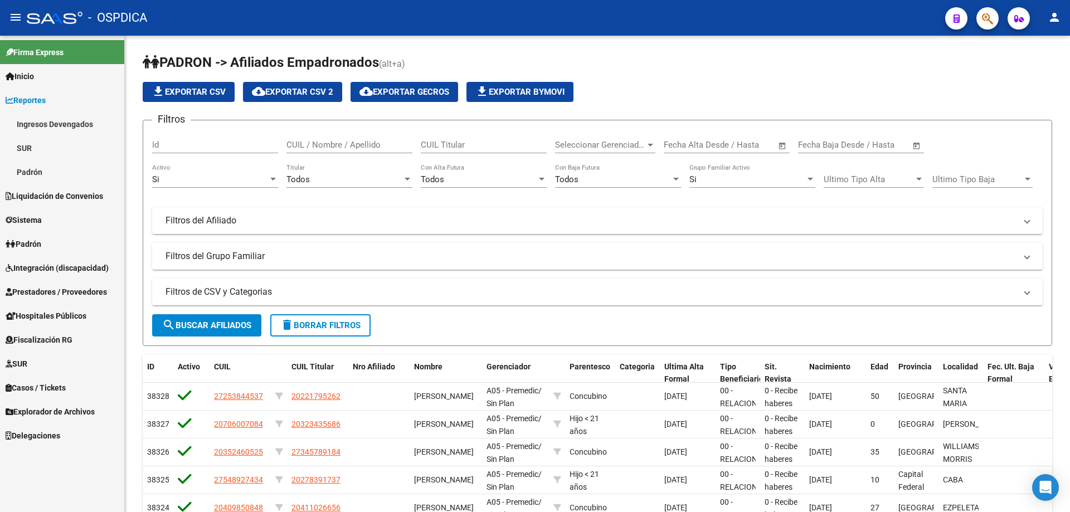
click at [46, 100] on span "Reportes" at bounding box center [26, 100] width 40 height 12
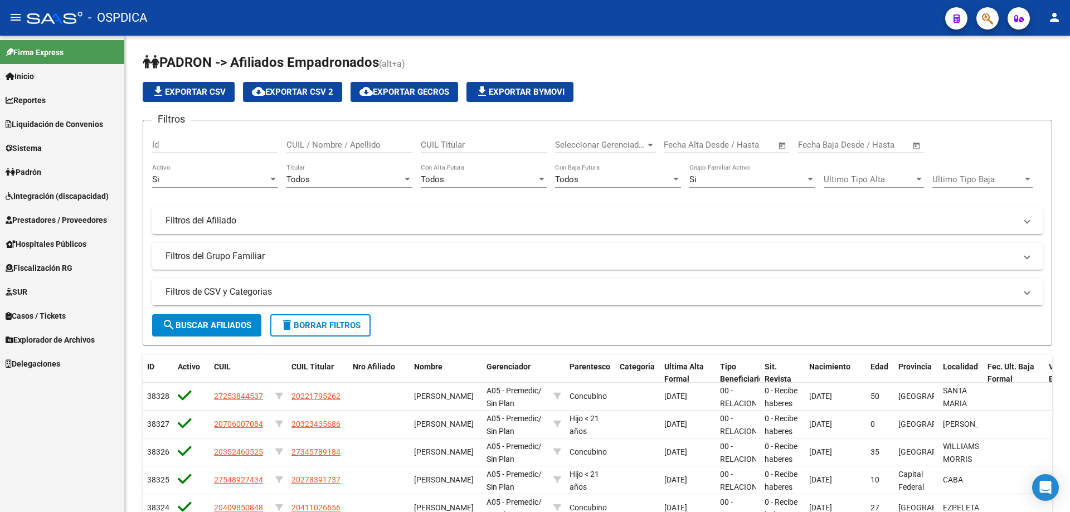
click at [30, 168] on span "Padrón" at bounding box center [24, 172] width 36 height 12
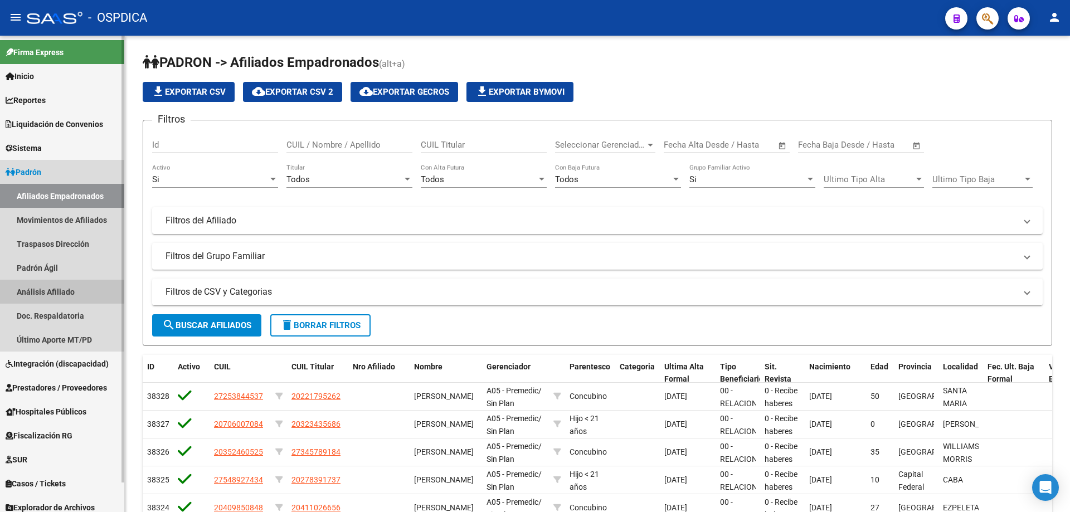
click at [50, 294] on link "Análisis Afiliado" at bounding box center [62, 292] width 124 height 24
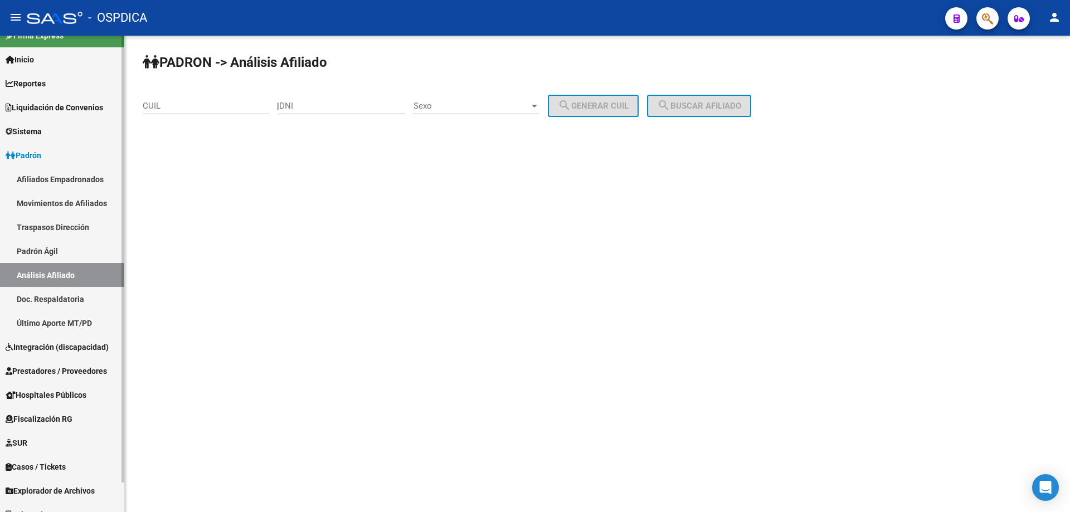
scroll to position [31, 0]
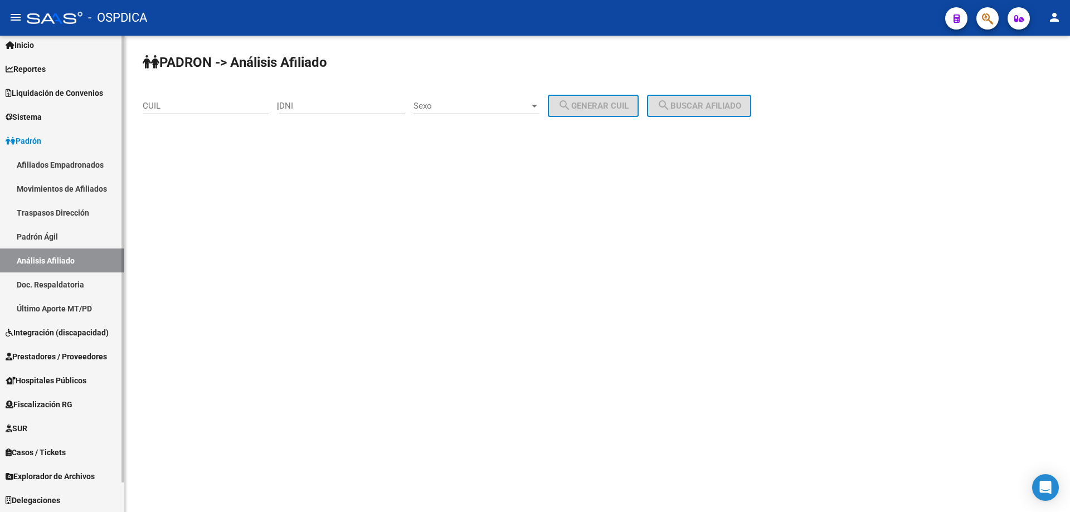
click at [47, 334] on span "Integración (discapacidad)" at bounding box center [57, 332] width 103 height 12
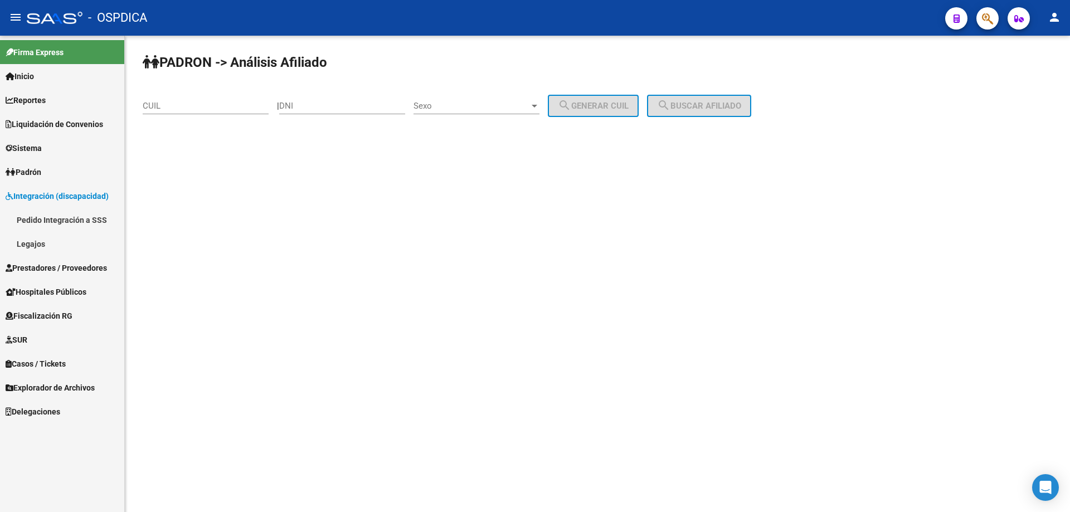
scroll to position [0, 0]
click at [35, 272] on span "Prestadores / Proveedores" at bounding box center [56, 268] width 101 height 12
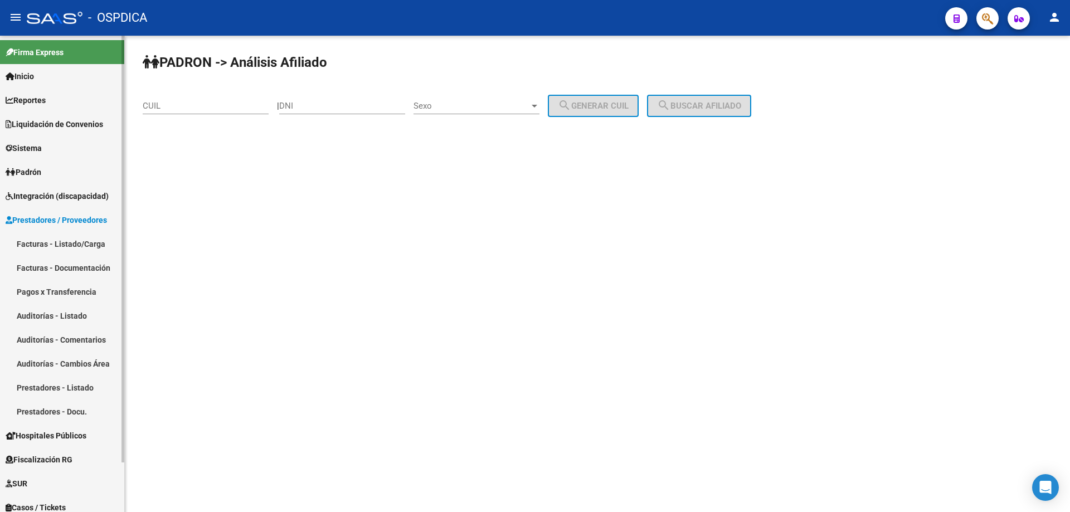
click at [57, 243] on link "Facturas - Listado/Carga" at bounding box center [62, 244] width 124 height 24
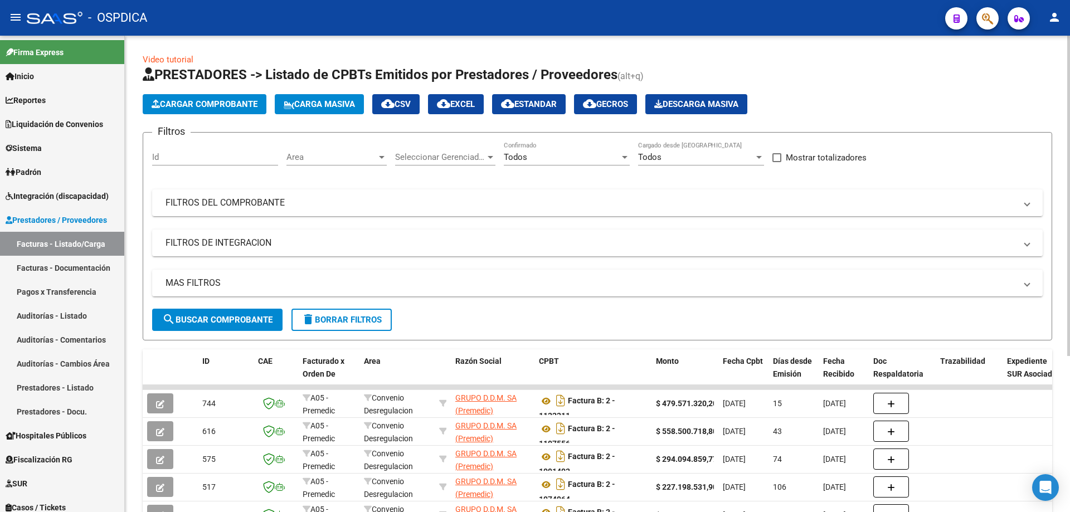
click at [228, 108] on span "Cargar Comprobante" at bounding box center [205, 104] width 106 height 10
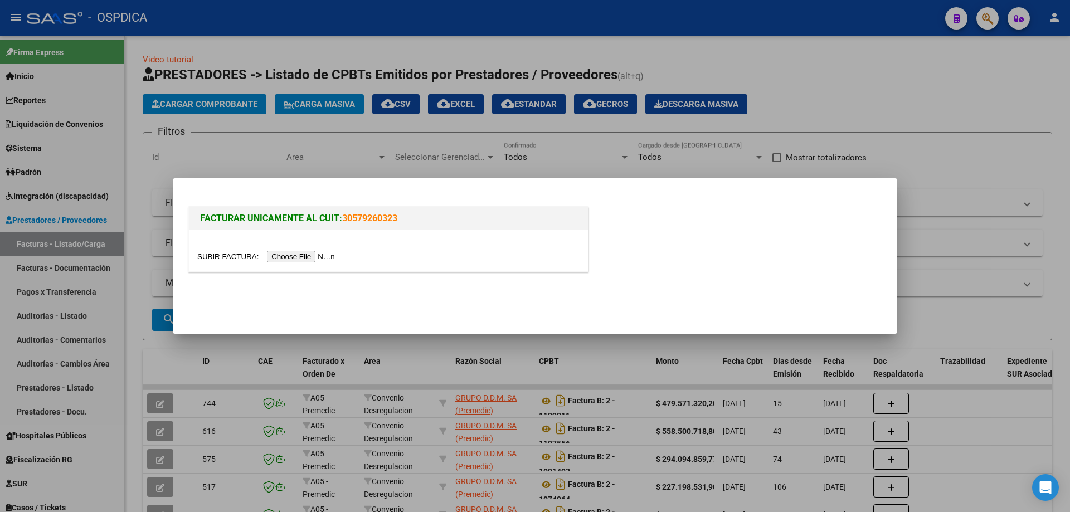
click at [324, 255] on input "file" at bounding box center [267, 257] width 141 height 12
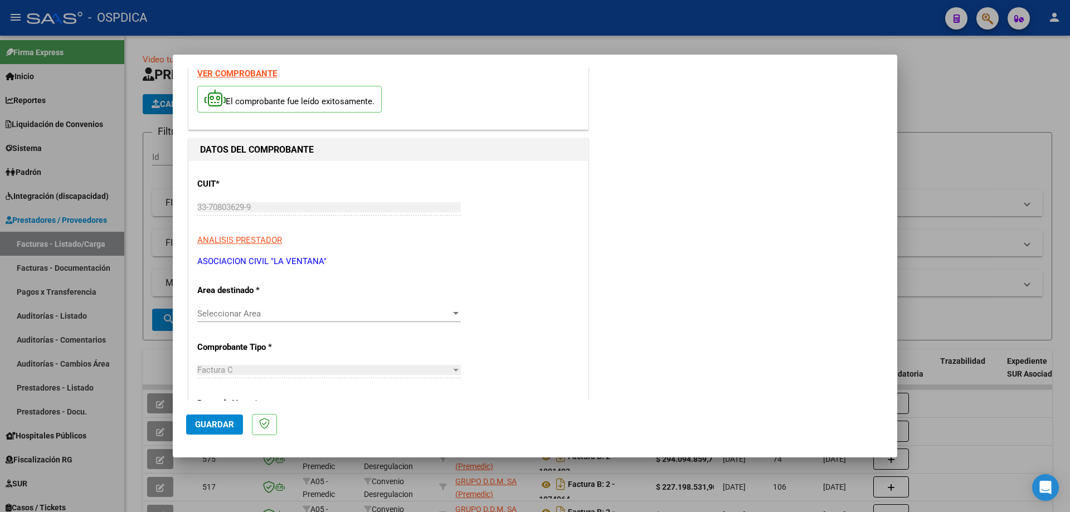
scroll to position [56, 0]
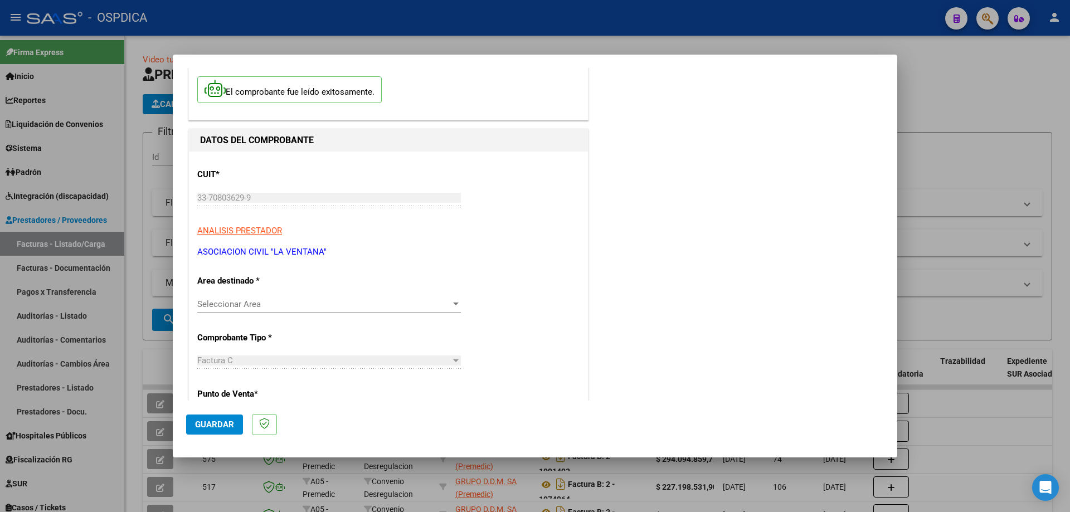
click at [392, 303] on span "Seleccionar Area" at bounding box center [323, 304] width 253 height 10
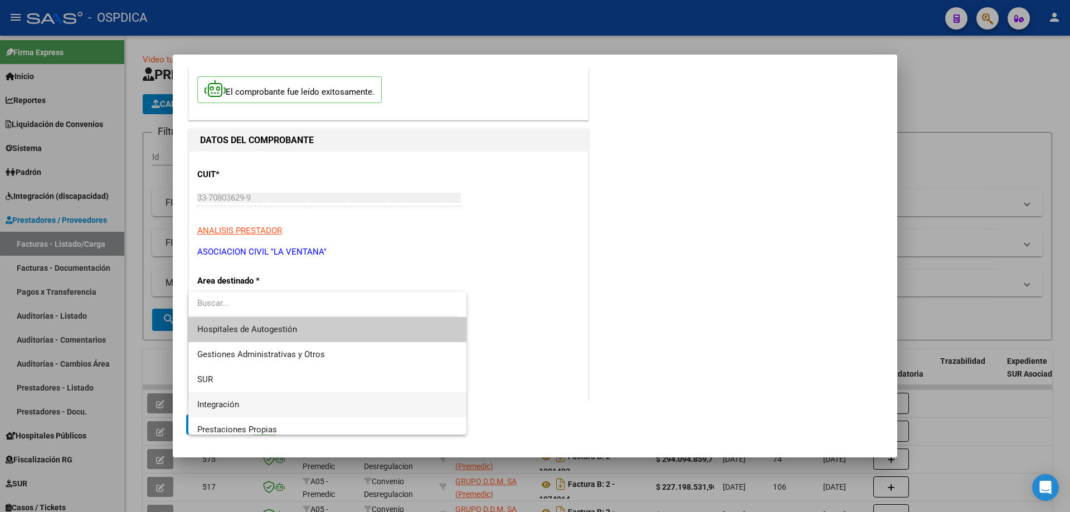
click at [251, 398] on span "Integración" at bounding box center [327, 404] width 260 height 25
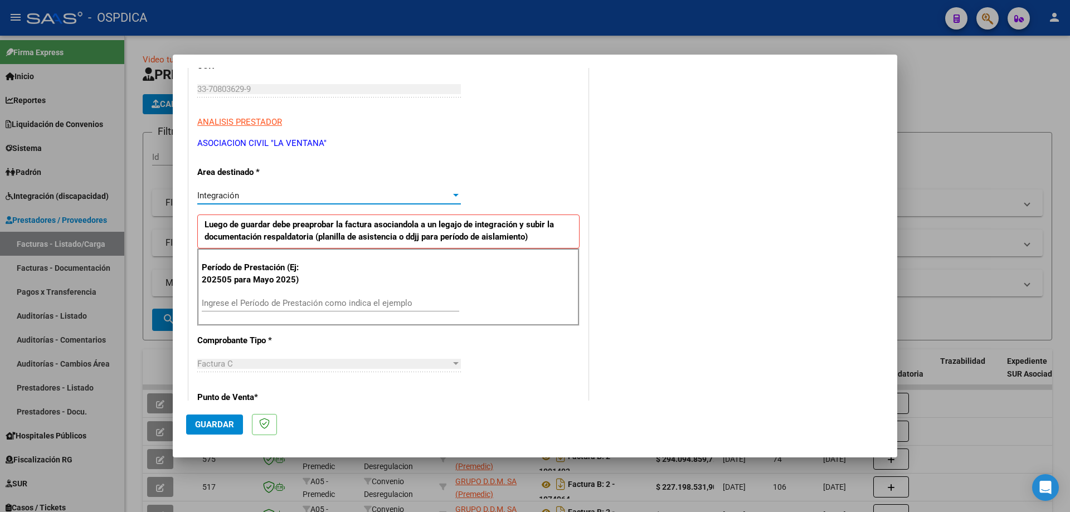
scroll to position [167, 0]
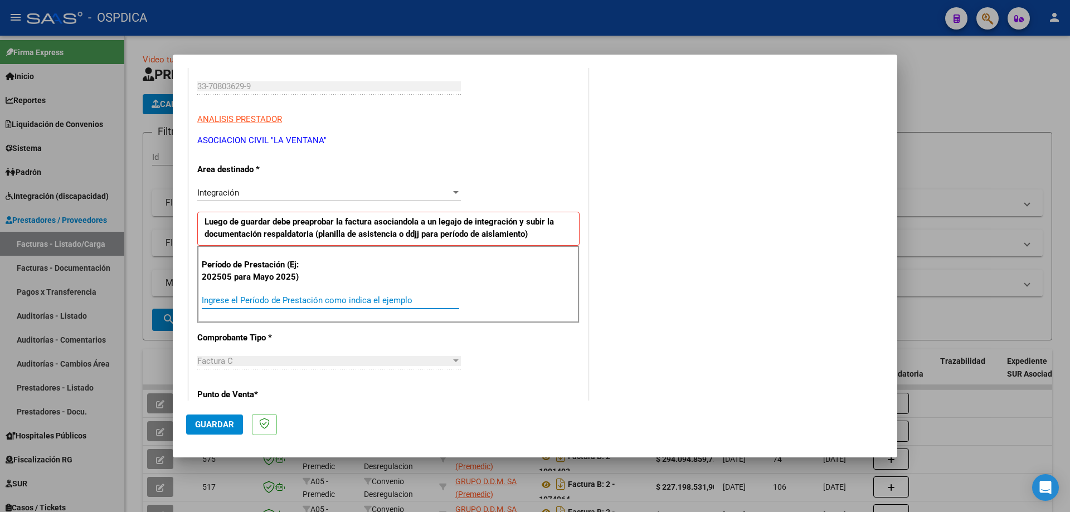
click at [330, 301] on input "Ingrese el Período de Prestación como indica el ejemplo" at bounding box center [330, 300] width 257 height 10
type input "202507"
click at [700, 325] on div "COMENTARIOS Comentarios del Prestador / Gerenciador:" at bounding box center [736, 397] width 293 height 968
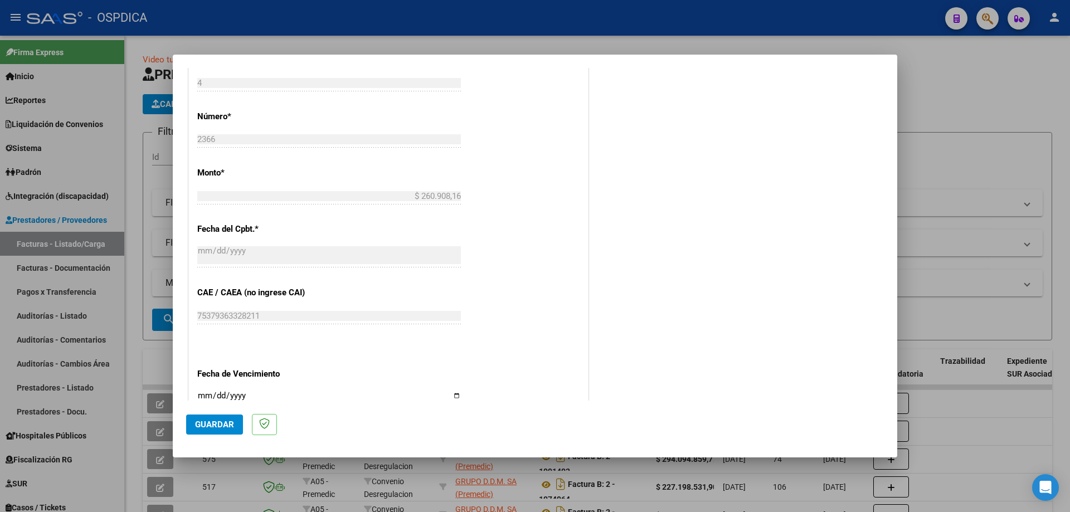
scroll to position [557, 0]
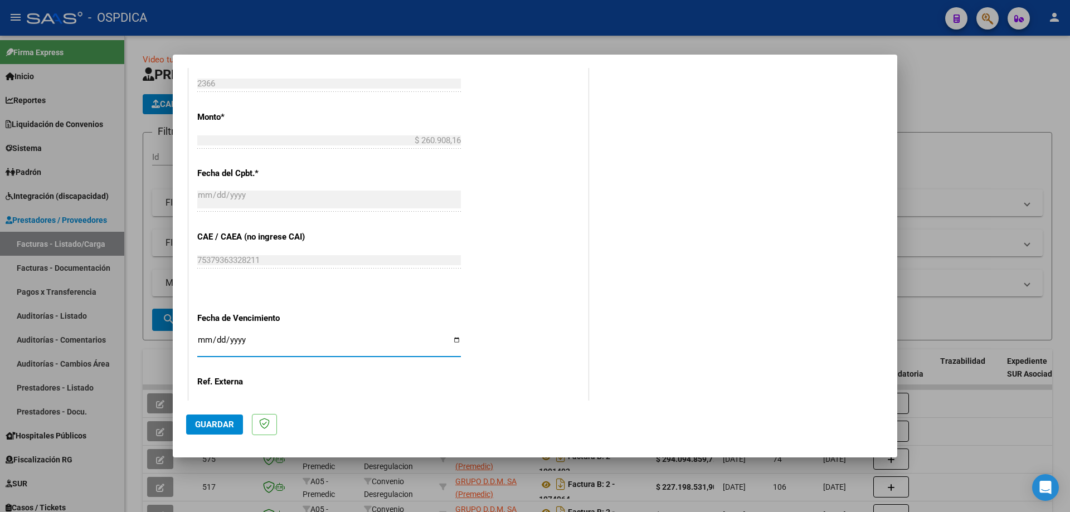
click at [204, 341] on input "Ingresar la fecha" at bounding box center [328, 344] width 263 height 18
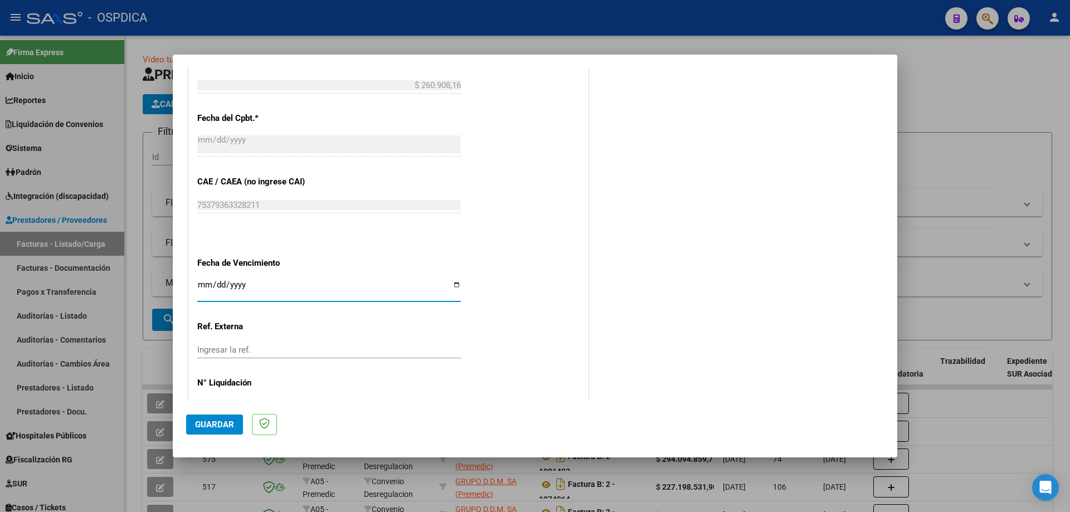
scroll to position [613, 0]
type input "2025-09-26"
click at [523, 308] on div "CUIT * 33-70803629-9 Ingresar CUIT ANALISIS PRESTADOR ASOCIACION CIVIL "LA VENT…" at bounding box center [388, 13] width 399 height 838
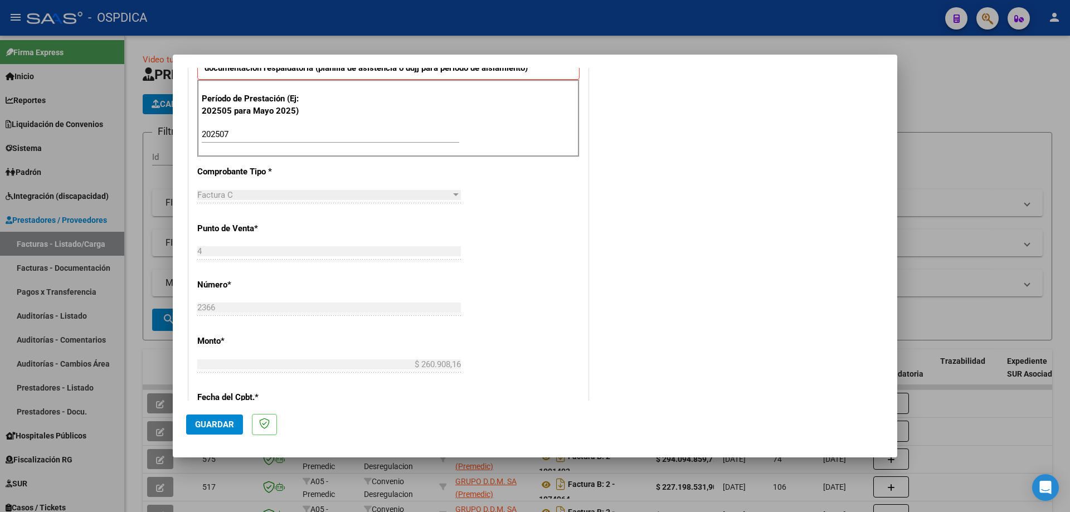
scroll to position [390, 0]
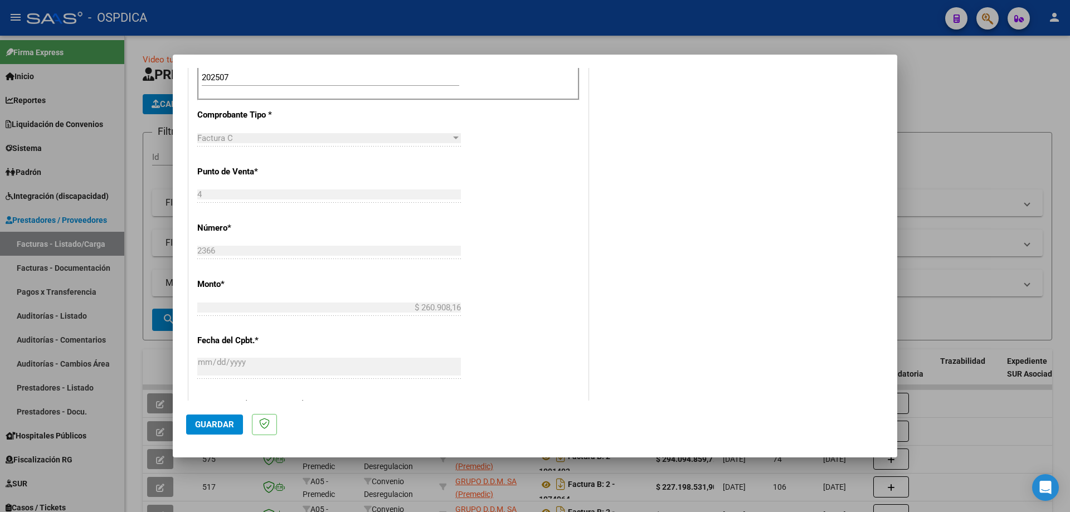
click at [216, 427] on span "Guardar" at bounding box center [214, 424] width 39 height 10
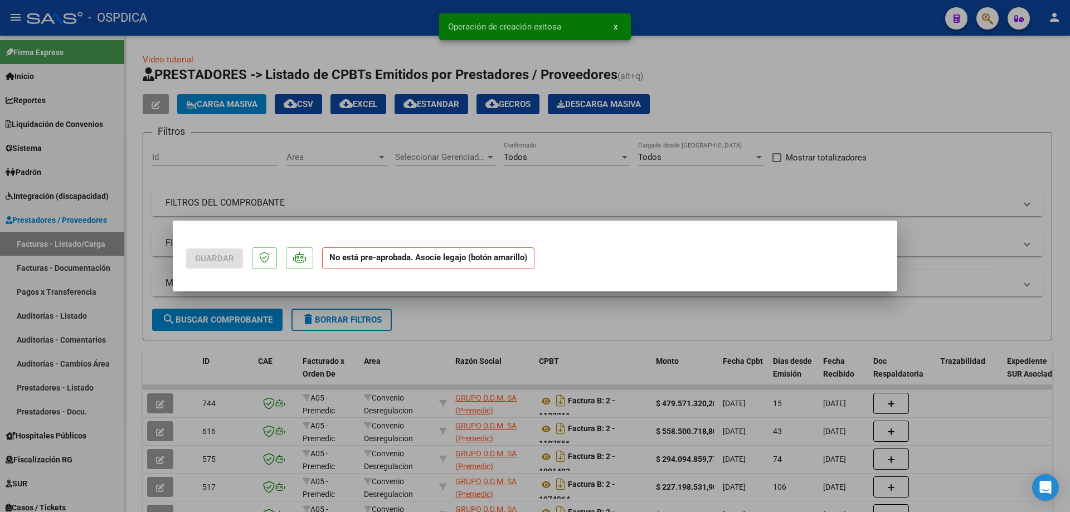
scroll to position [0, 0]
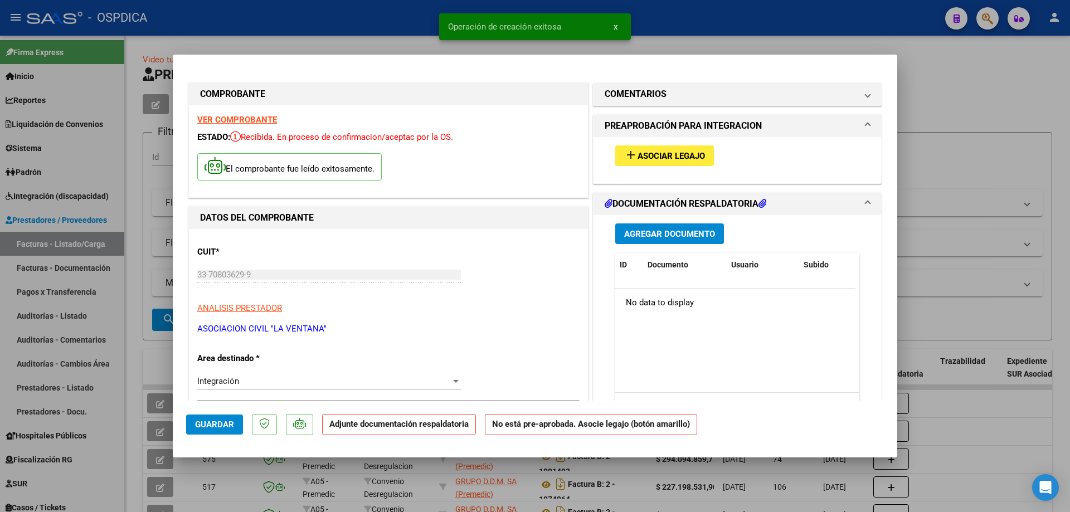
click at [672, 154] on span "Asociar Legajo" at bounding box center [670, 156] width 67 height 10
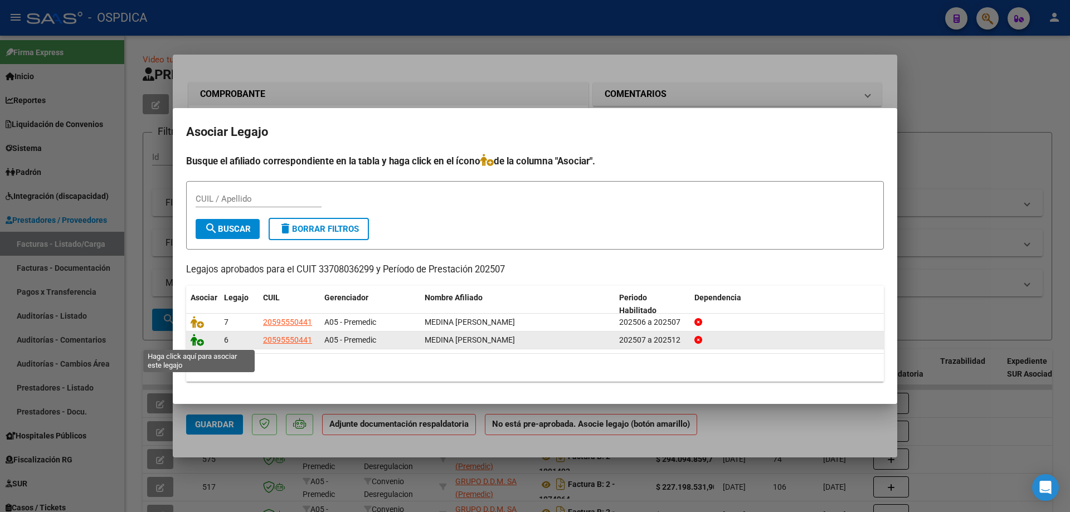
click at [197, 341] on icon at bounding box center [197, 340] width 13 height 12
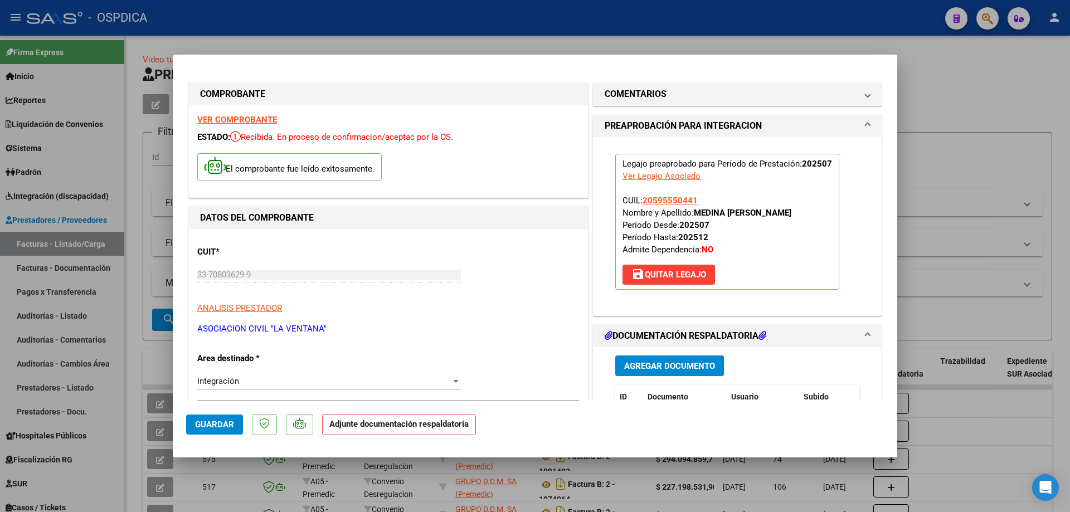
click at [683, 366] on span "Agregar Documento" at bounding box center [669, 366] width 91 height 10
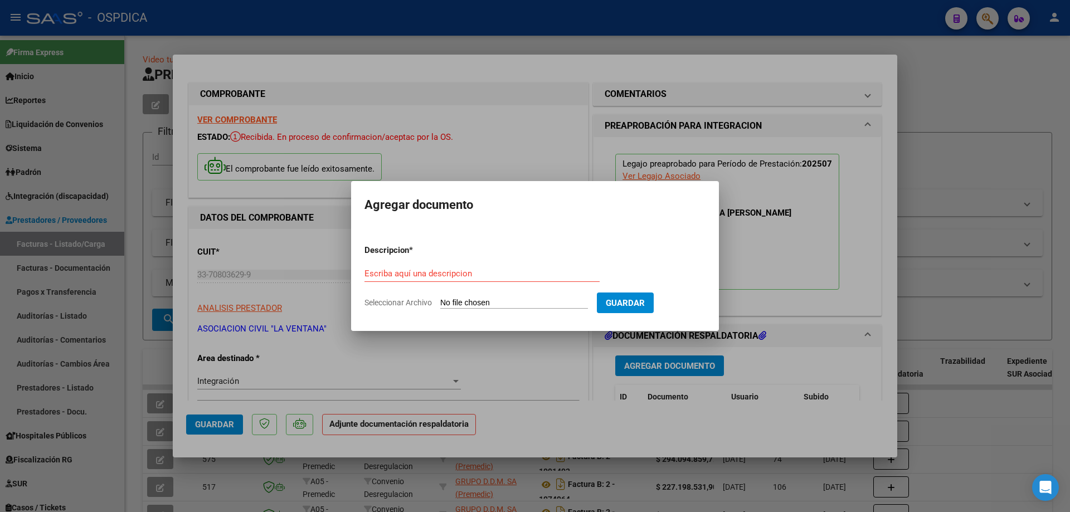
click at [527, 303] on input "Seleccionar Archivo" at bounding box center [514, 303] width 148 height 11
type input "C:\fakepath\MEDINA LF JULIO.pdf"
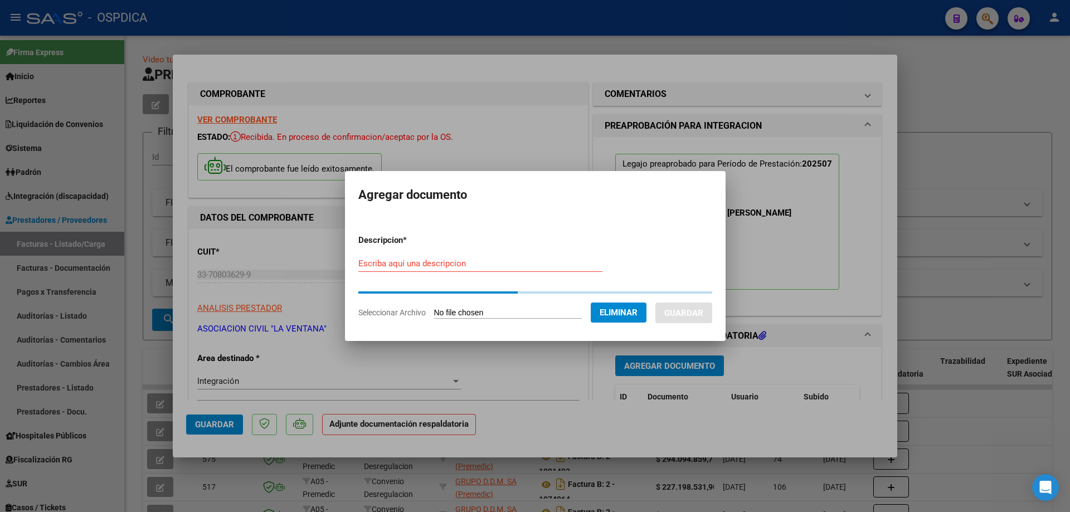
click at [392, 262] on input "Escriba aquí una descripcion" at bounding box center [480, 263] width 244 height 10
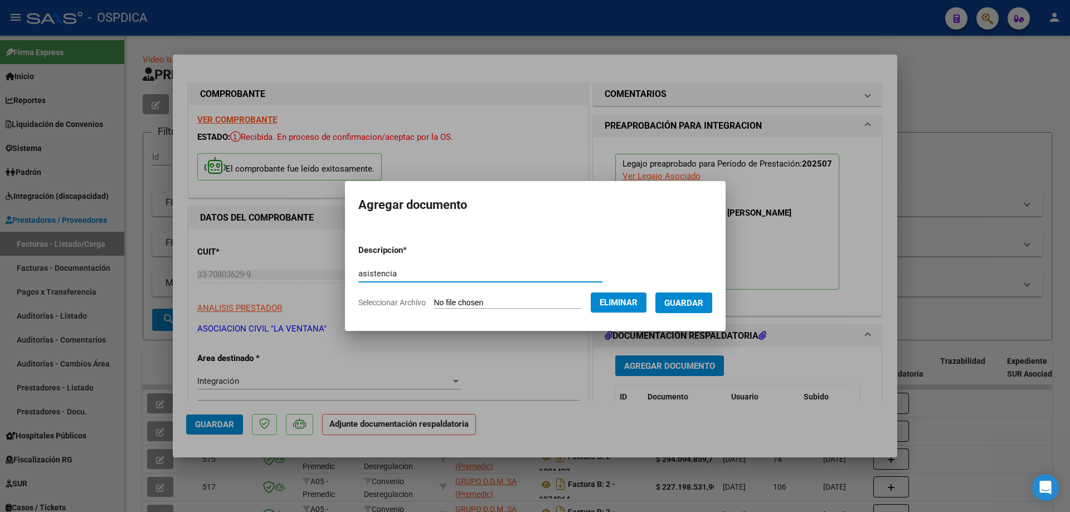
type input "asistencia"
click at [269, 327] on div at bounding box center [535, 256] width 1070 height 512
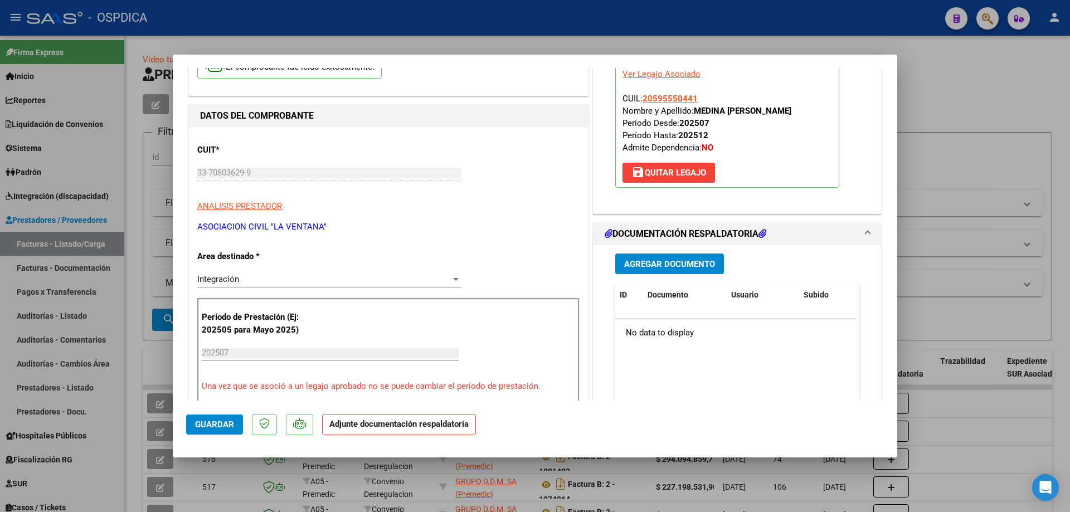
scroll to position [111, 0]
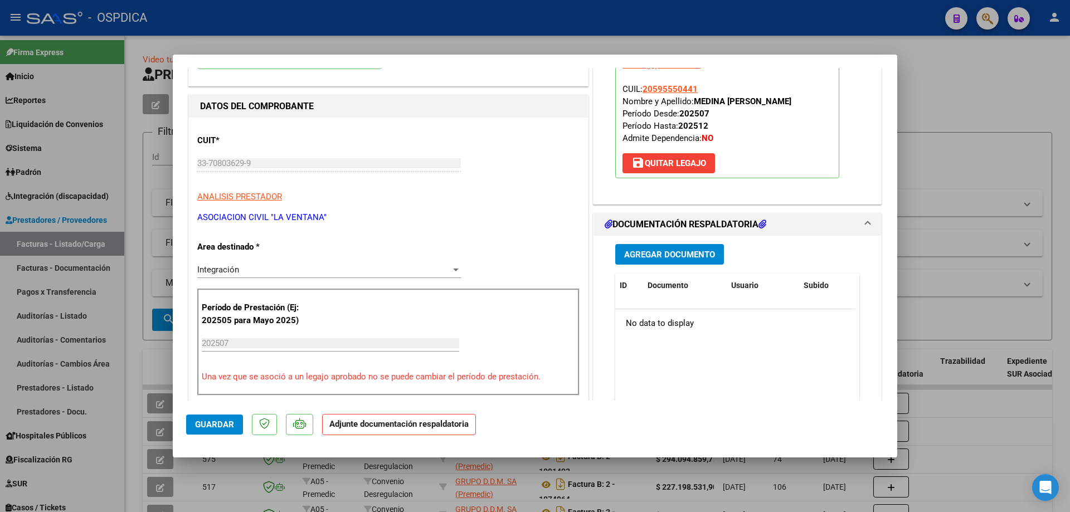
click at [667, 251] on span "Agregar Documento" at bounding box center [669, 255] width 91 height 10
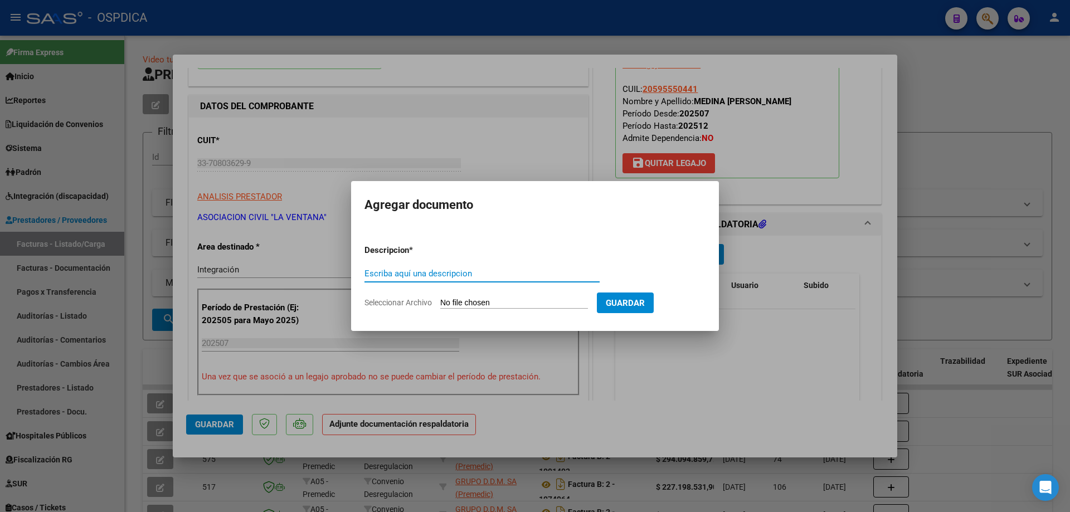
click at [462, 280] on div "Escriba aquí una descripcion" at bounding box center [481, 273] width 235 height 17
click at [438, 271] on input "Escriba aquí una descripcion" at bounding box center [481, 274] width 235 height 10
click at [487, 300] on input "Seleccionar Archivo" at bounding box center [514, 303] width 148 height 11
type input "C:\fakepath\MEDINA LF JULIO.pdf"
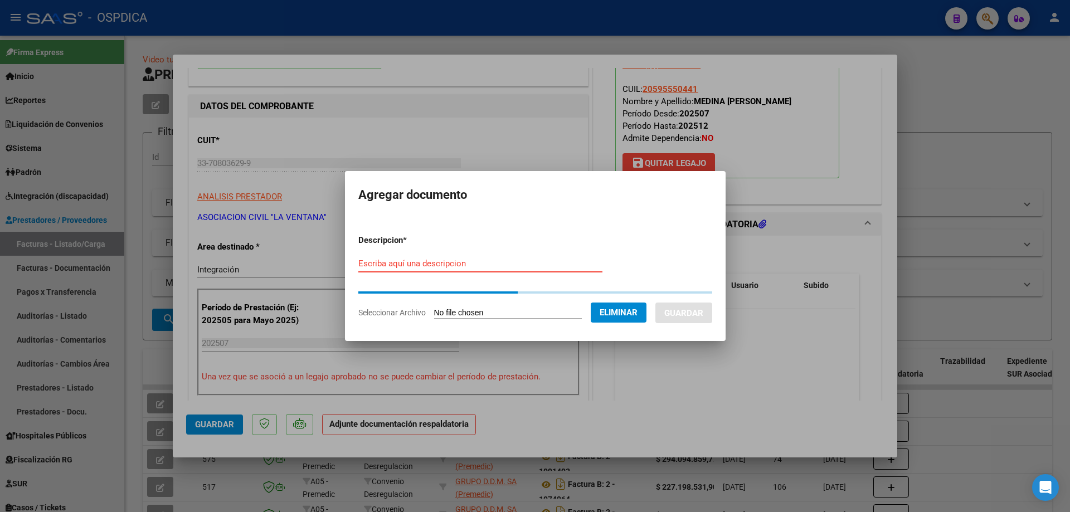
click at [401, 265] on input "Escriba aquí una descripcion" at bounding box center [480, 263] width 244 height 10
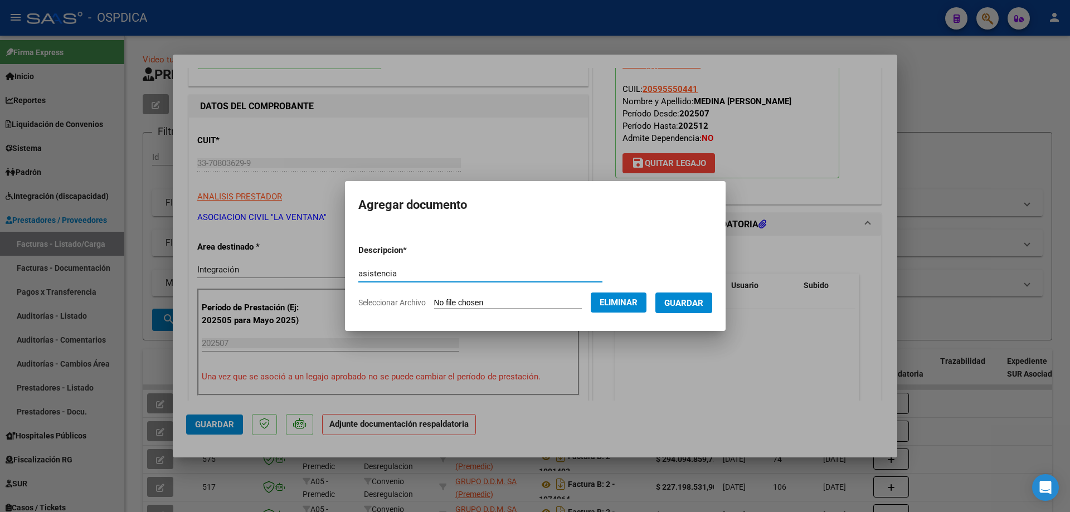
type input "asistencia"
click at [695, 304] on span "Guardar" at bounding box center [683, 303] width 39 height 10
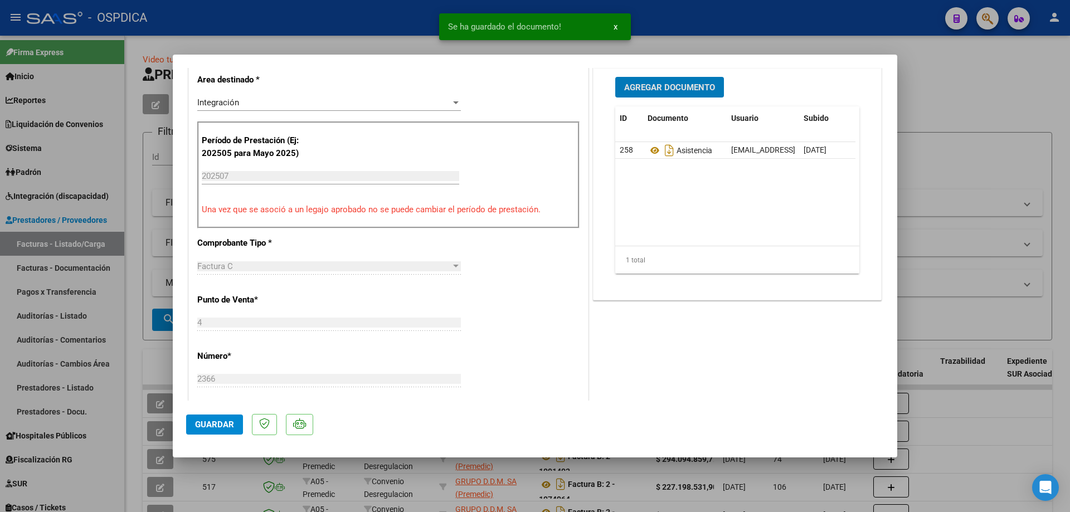
scroll to position [167, 0]
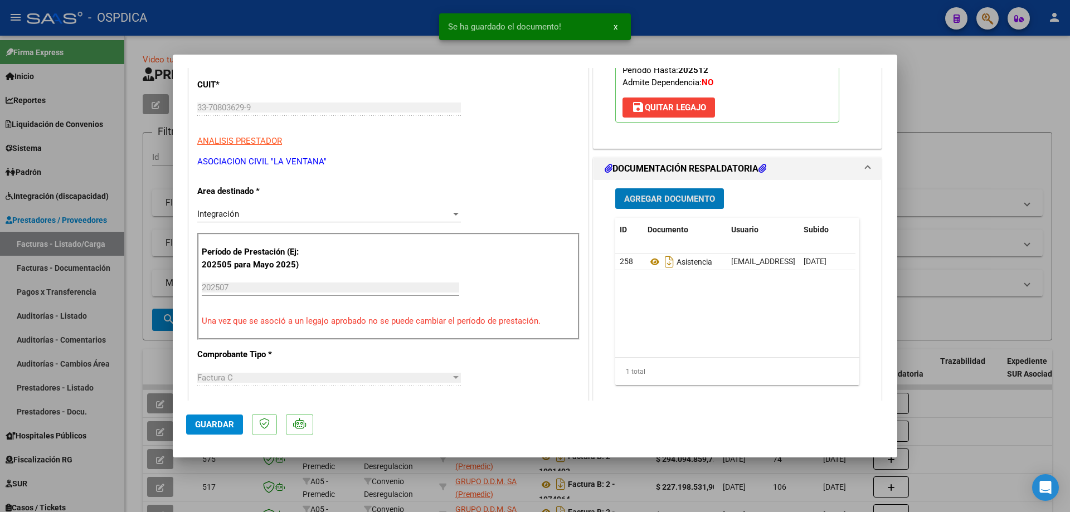
click at [218, 422] on span "Guardar" at bounding box center [214, 424] width 39 height 10
click at [960, 272] on div at bounding box center [535, 256] width 1070 height 512
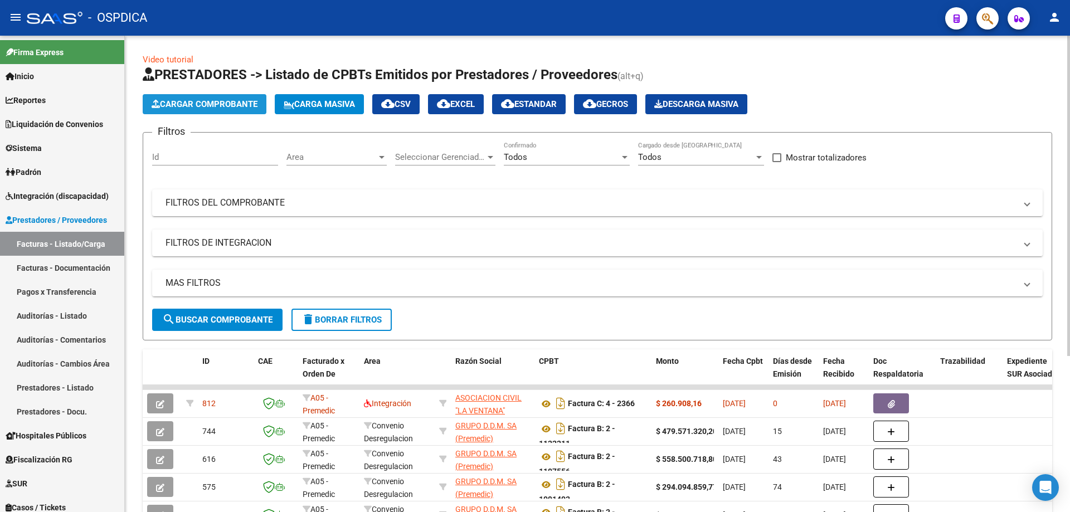
click at [199, 104] on span "Cargar Comprobante" at bounding box center [205, 104] width 106 height 10
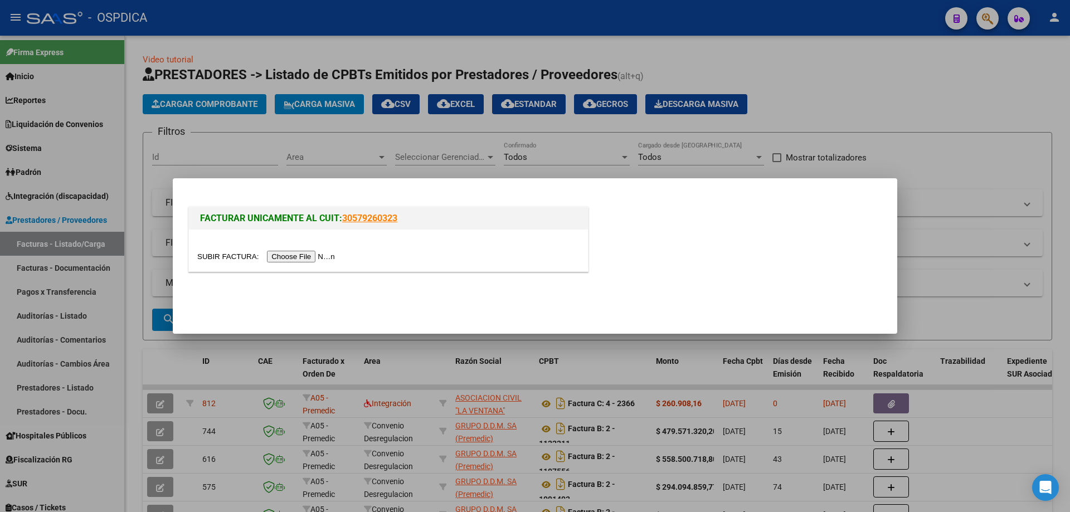
click at [326, 261] on input "file" at bounding box center [267, 257] width 141 height 12
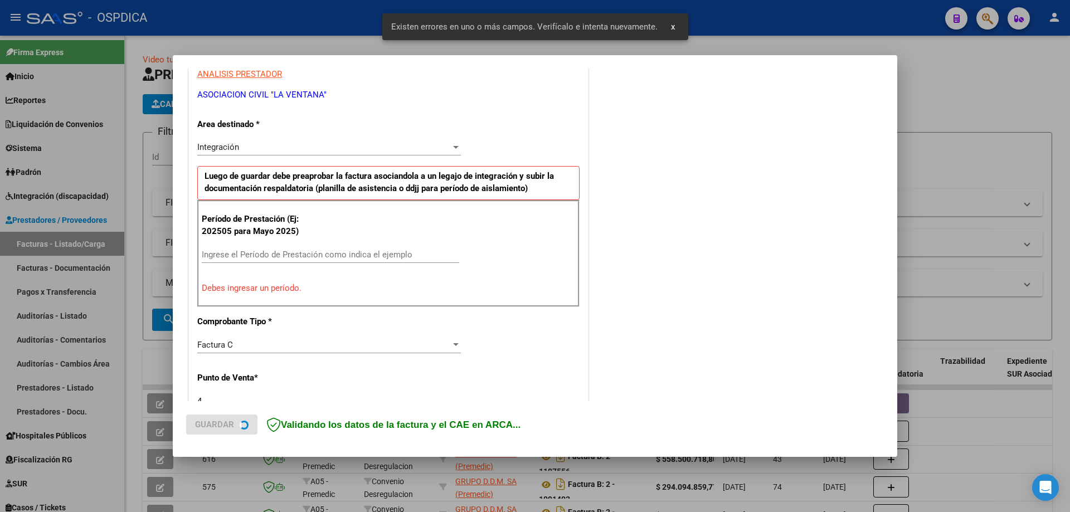
scroll to position [222, 0]
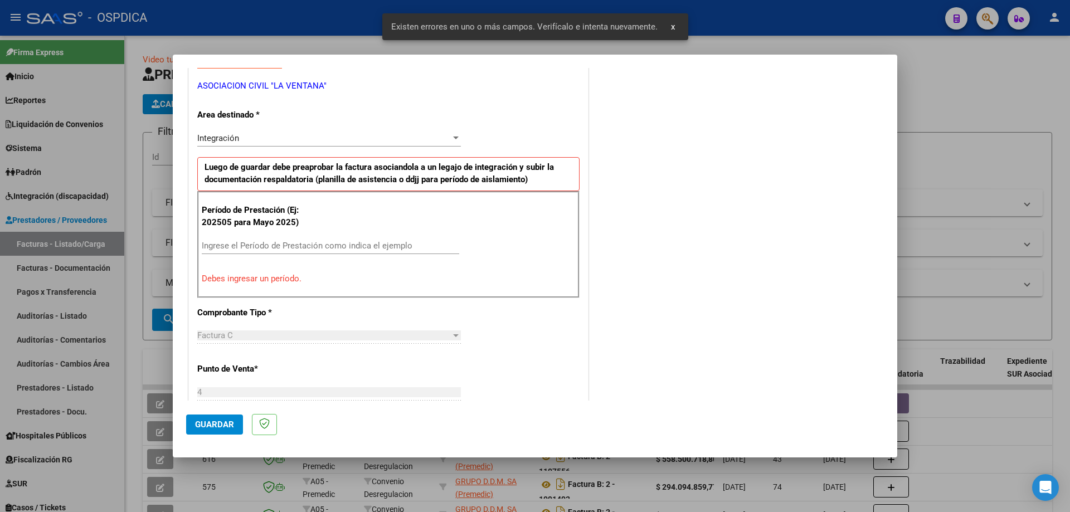
click at [261, 248] on input "Ingrese el Período de Prestación como indica el ejemplo" at bounding box center [330, 246] width 257 height 10
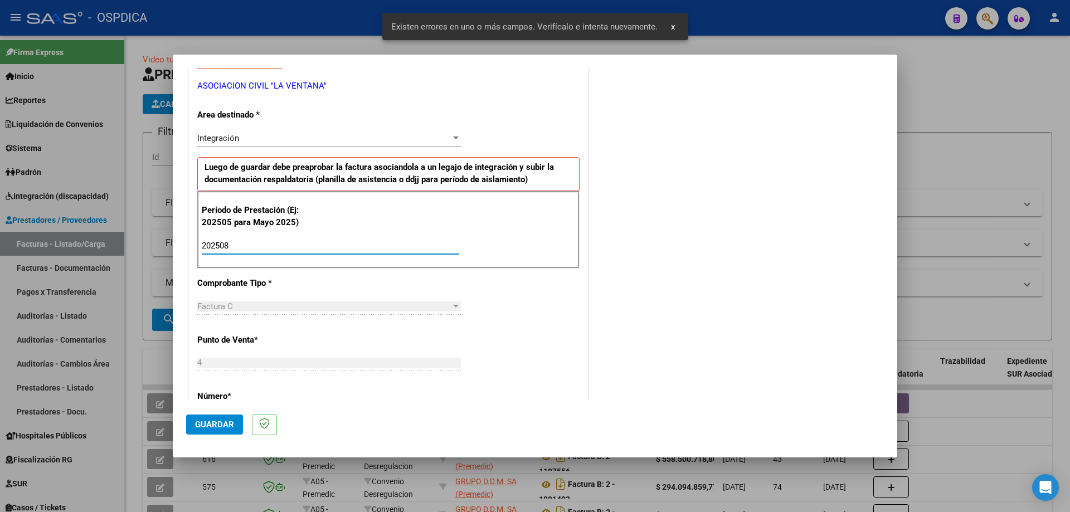
type input "202508"
click at [521, 322] on div "CUIT * 33-70803629-9 Ingresar CUIT ANALISIS PRESTADOR ASOCIACION CIVIL "LA VENT…" at bounding box center [388, 405] width 399 height 838
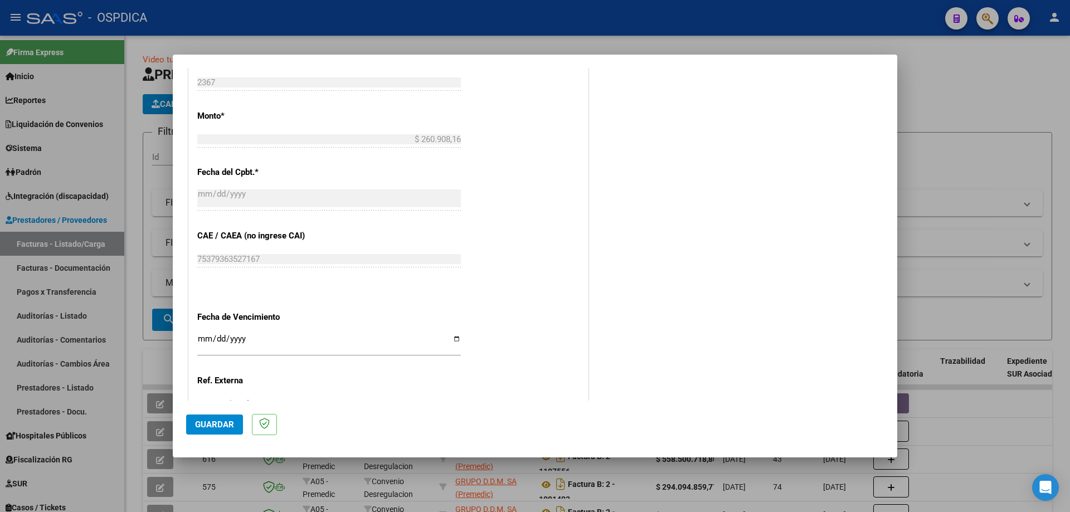
scroll to position [613, 0]
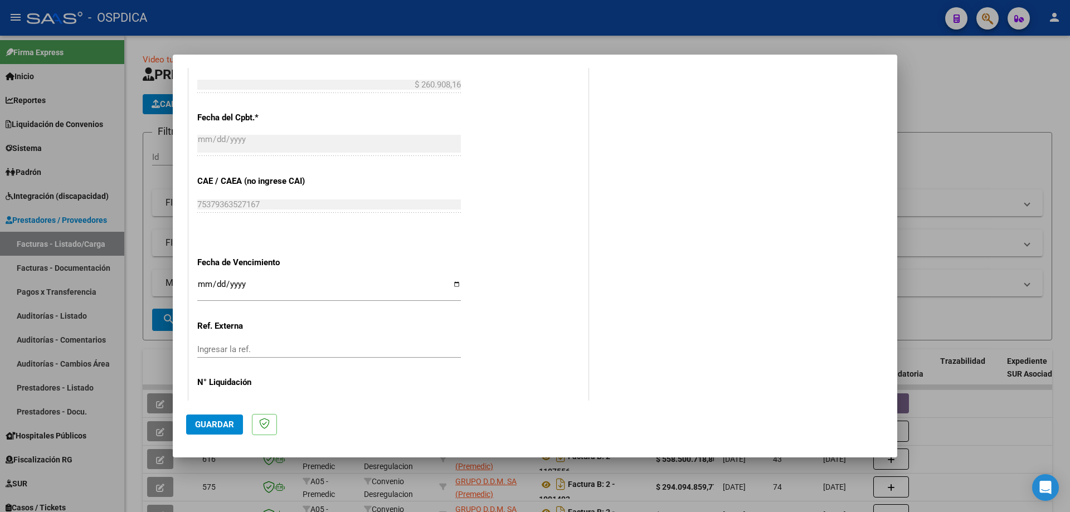
click at [203, 284] on input "Ingresar la fecha" at bounding box center [328, 289] width 263 height 18
type input "2025-09-26"
click at [554, 323] on div "CUIT * 33-70803629-9 Ingresar CUIT ANALISIS PRESTADOR ASOCIACION CIVIL "LA VENT…" at bounding box center [388, 13] width 399 height 838
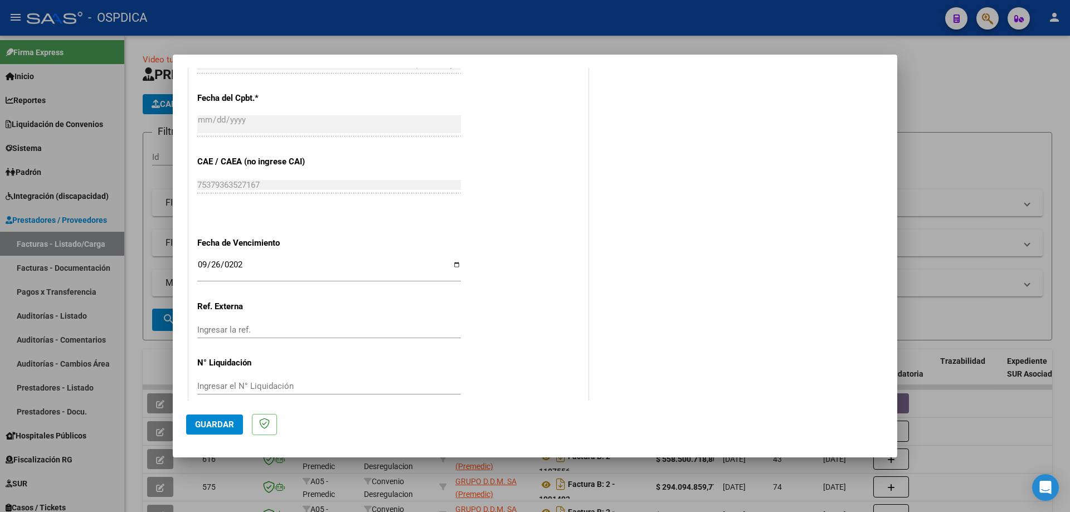
scroll to position [648, 0]
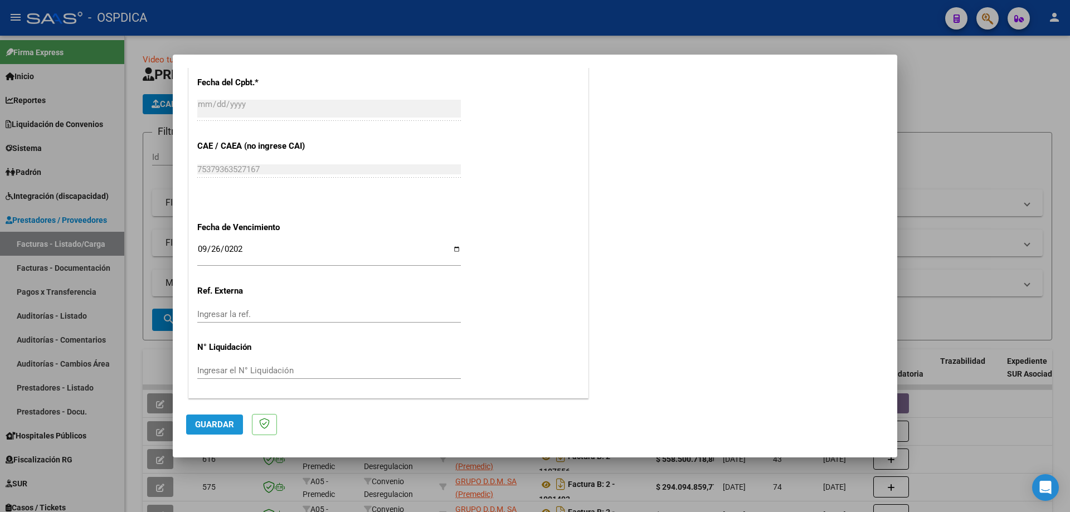
click at [211, 422] on span "Guardar" at bounding box center [214, 424] width 39 height 10
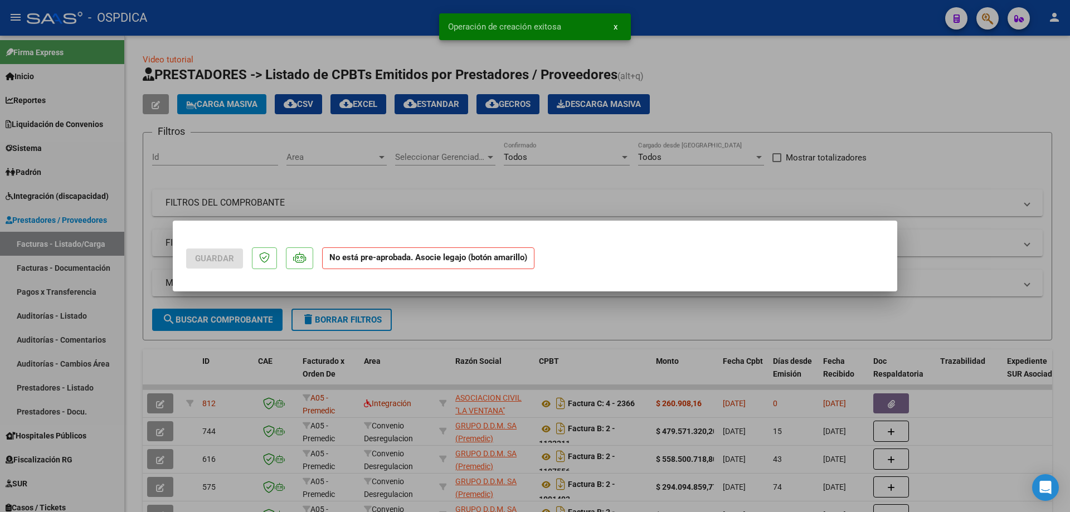
scroll to position [0, 0]
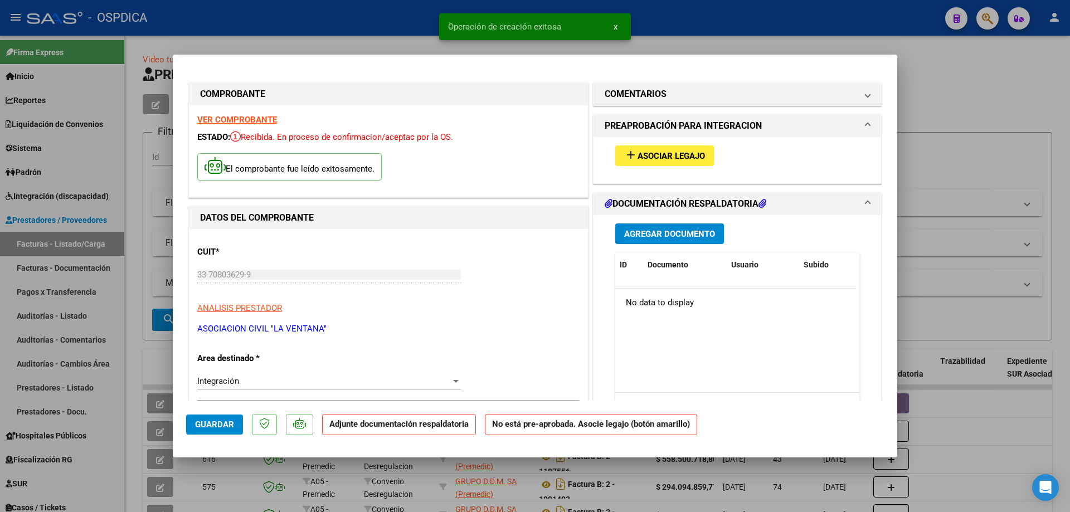
click at [685, 159] on span "Asociar Legajo" at bounding box center [670, 156] width 67 height 10
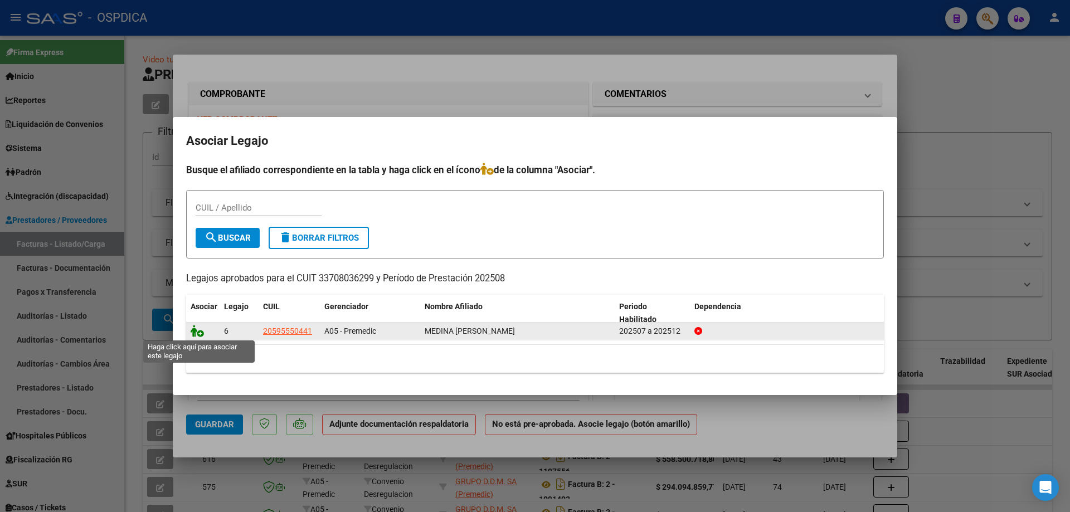
click at [195, 329] on icon at bounding box center [197, 331] width 13 height 12
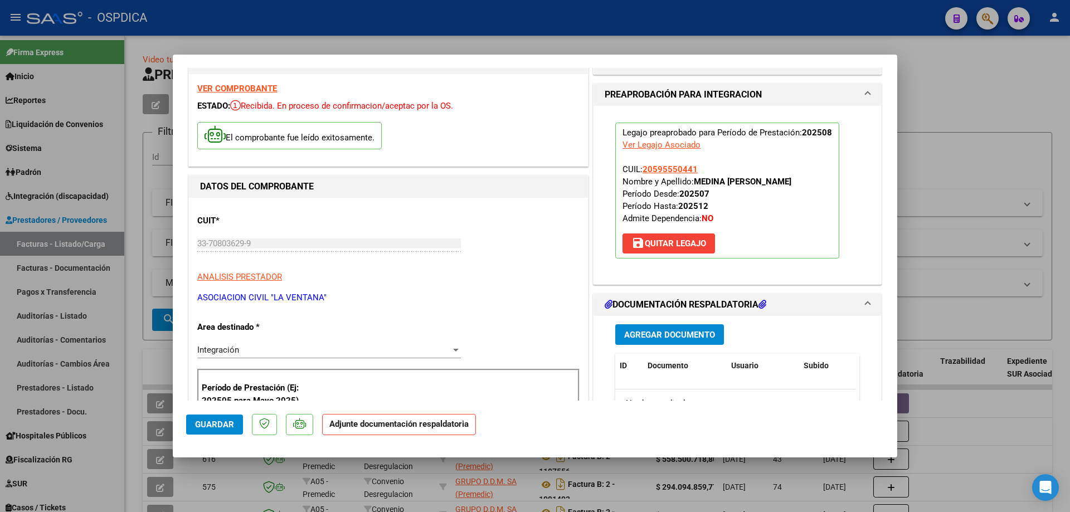
scroll to position [111, 0]
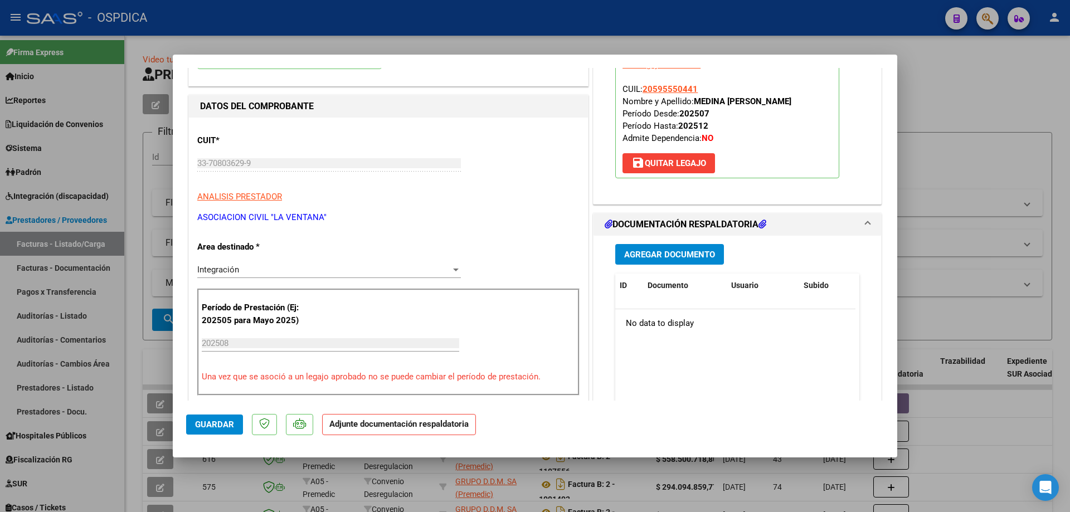
click at [657, 254] on span "Agregar Documento" at bounding box center [669, 255] width 91 height 10
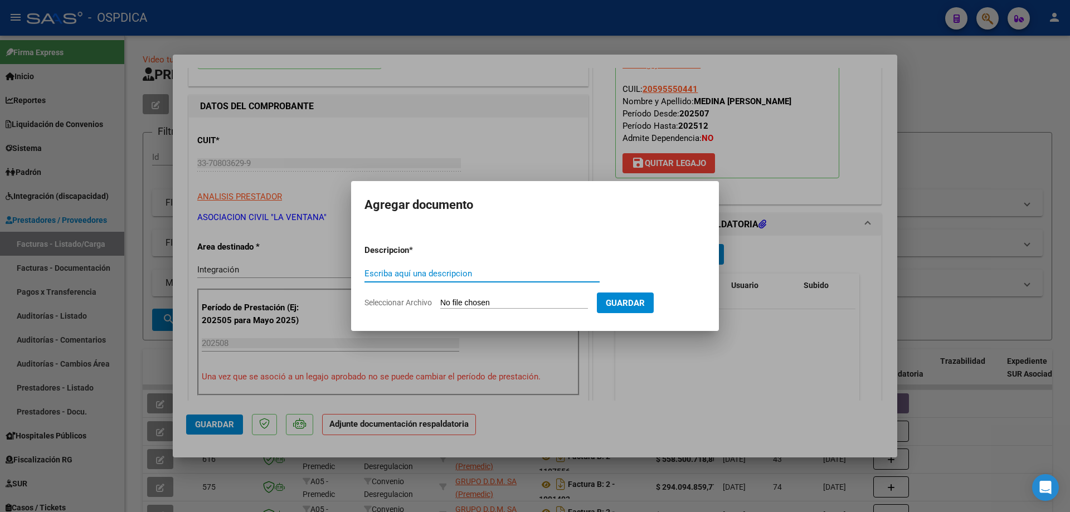
click at [490, 299] on input "Seleccionar Archivo" at bounding box center [514, 303] width 148 height 11
type input "C:\fakepath\MEDINA LF AGOSTO.pdf"
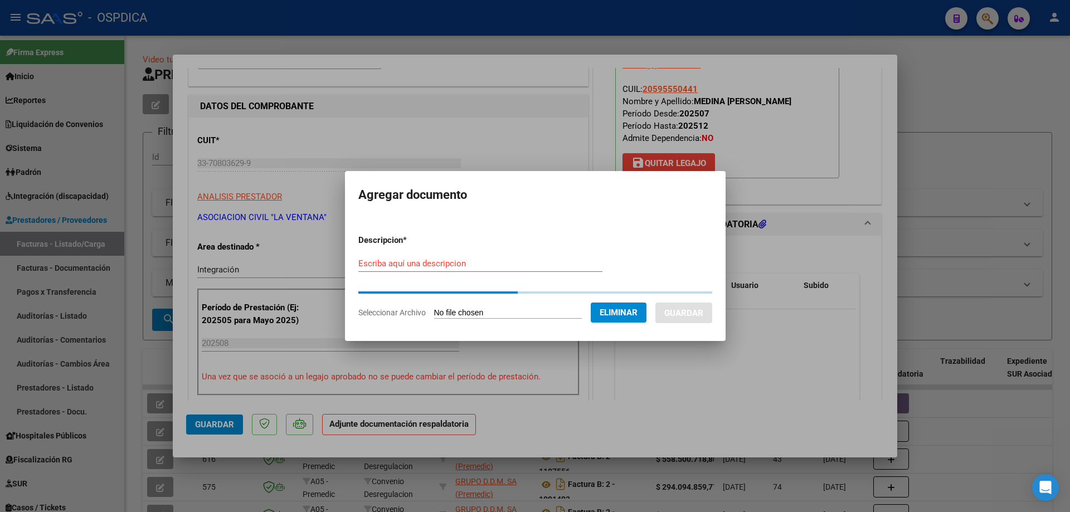
click at [423, 263] on input "Escriba aquí una descripcion" at bounding box center [480, 263] width 244 height 10
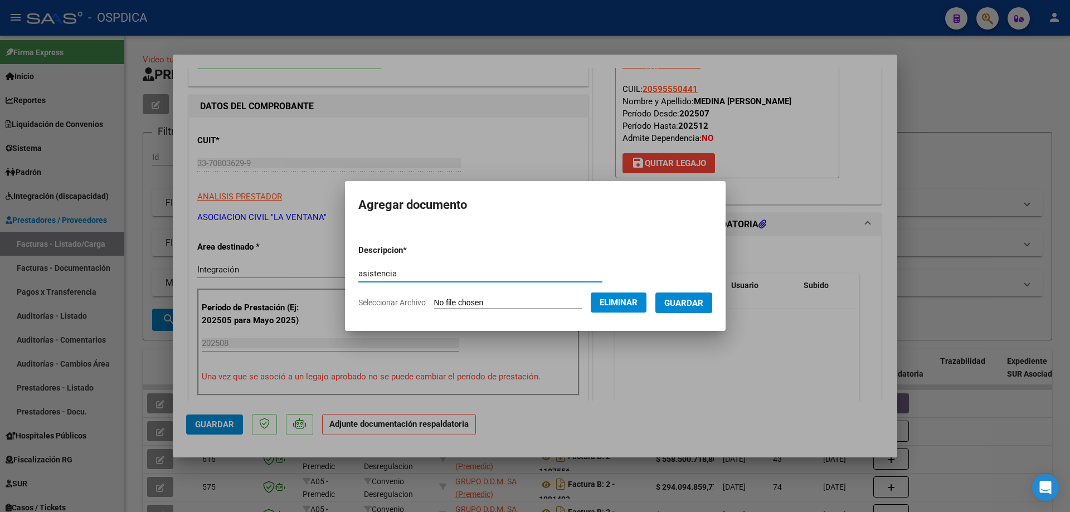
type input "asistencia"
click at [672, 302] on button "Guardar" at bounding box center [683, 302] width 57 height 21
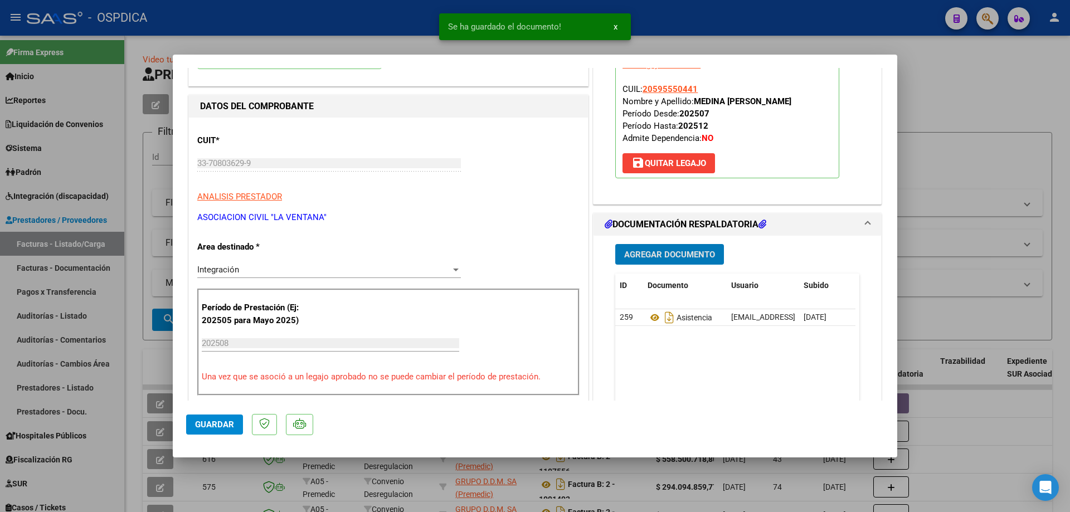
click at [216, 418] on button "Guardar" at bounding box center [214, 424] width 57 height 20
click at [972, 394] on div at bounding box center [535, 256] width 1070 height 512
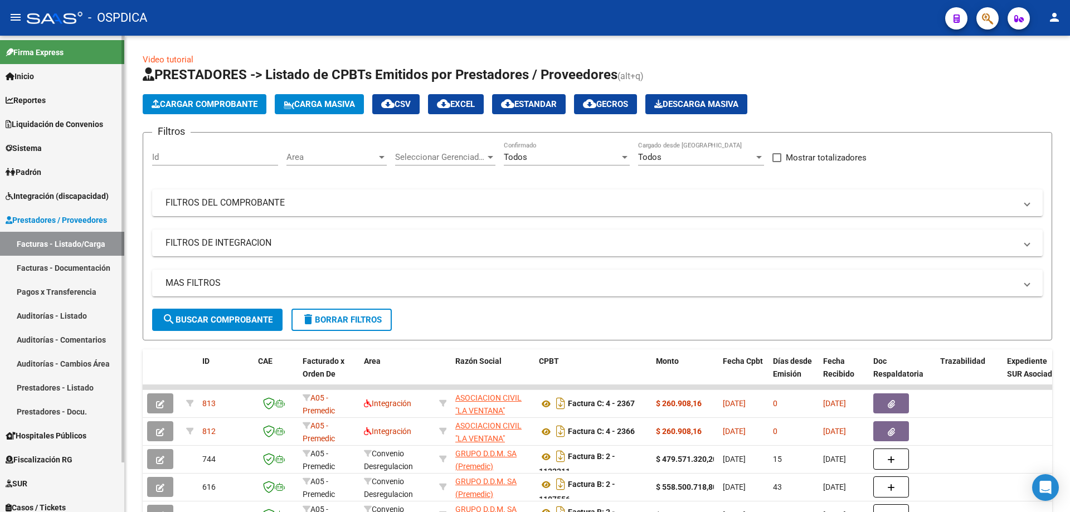
scroll to position [55, 0]
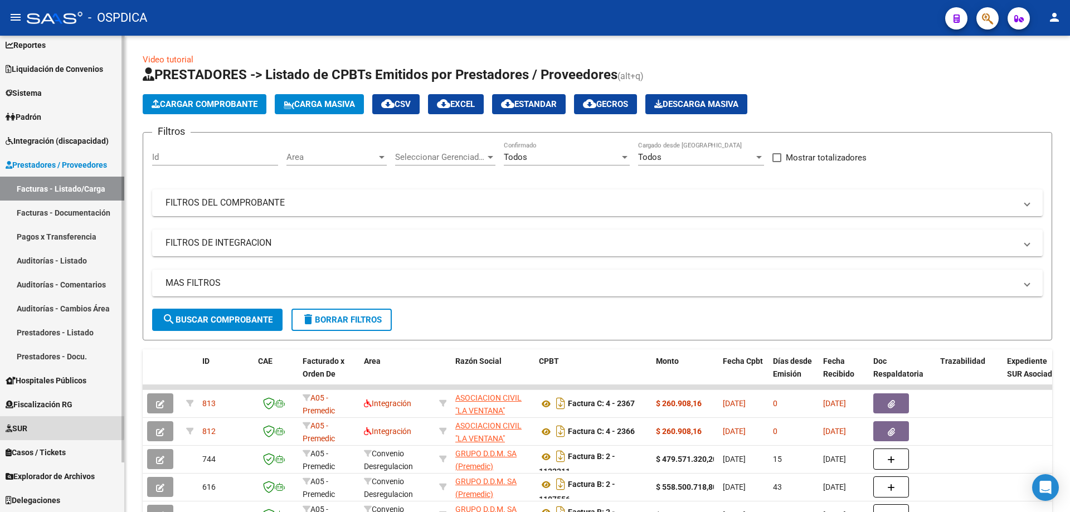
click at [27, 424] on span "SUR" at bounding box center [17, 428] width 22 height 12
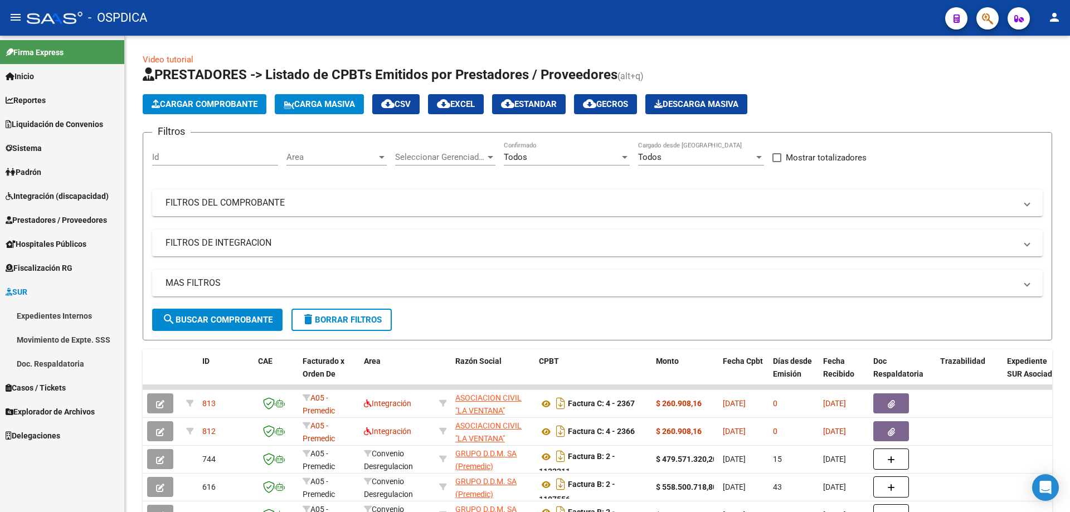
scroll to position [0, 0]
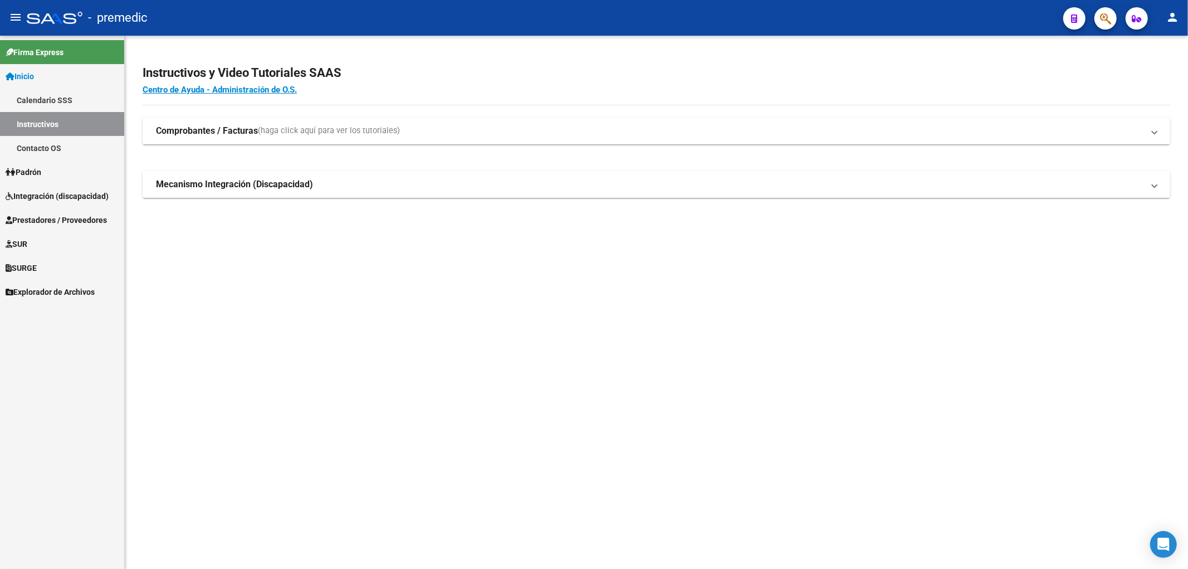
click at [40, 190] on span "Integración (discapacidad)" at bounding box center [57, 196] width 103 height 12
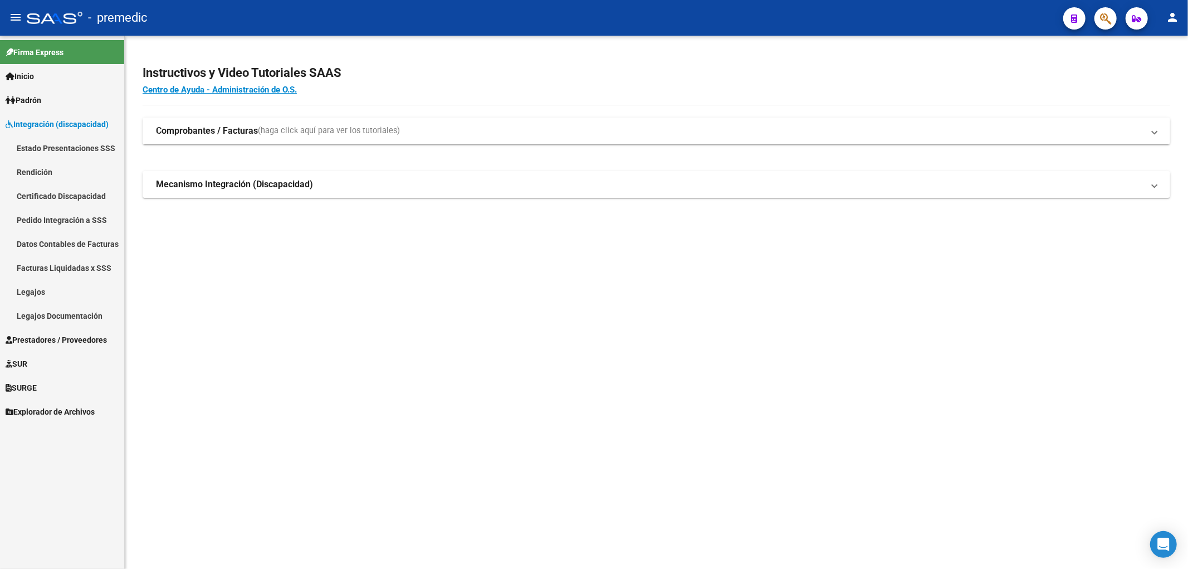
click at [62, 142] on link "Estado Presentaciones SSS" at bounding box center [62, 148] width 124 height 24
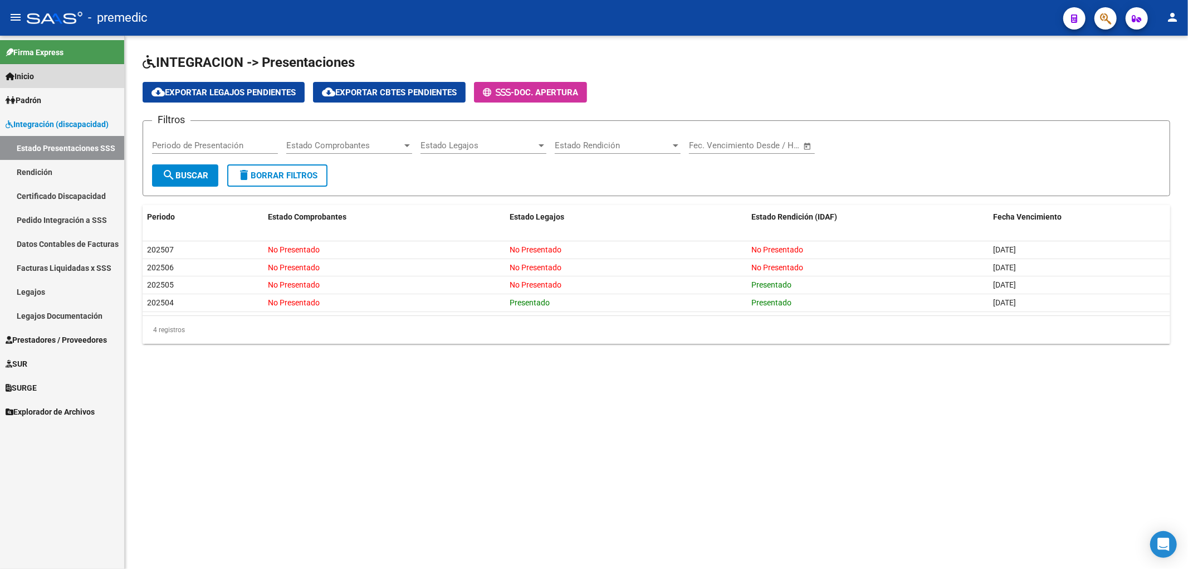
click at [14, 79] on span "Inicio" at bounding box center [20, 76] width 28 height 12
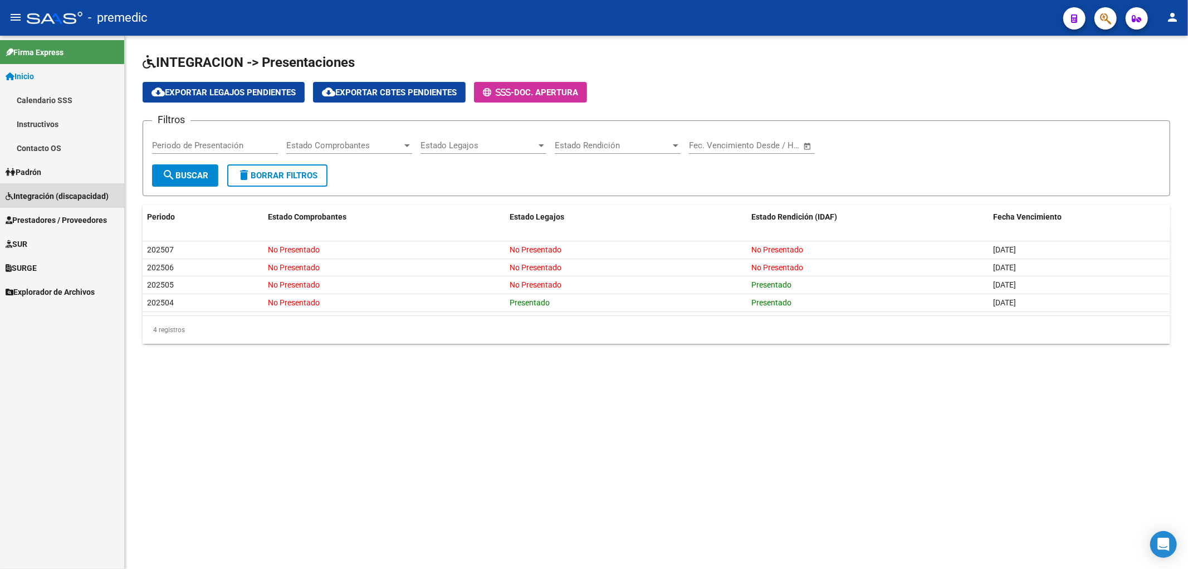
click at [42, 192] on span "Integración (discapacidad)" at bounding box center [57, 196] width 103 height 12
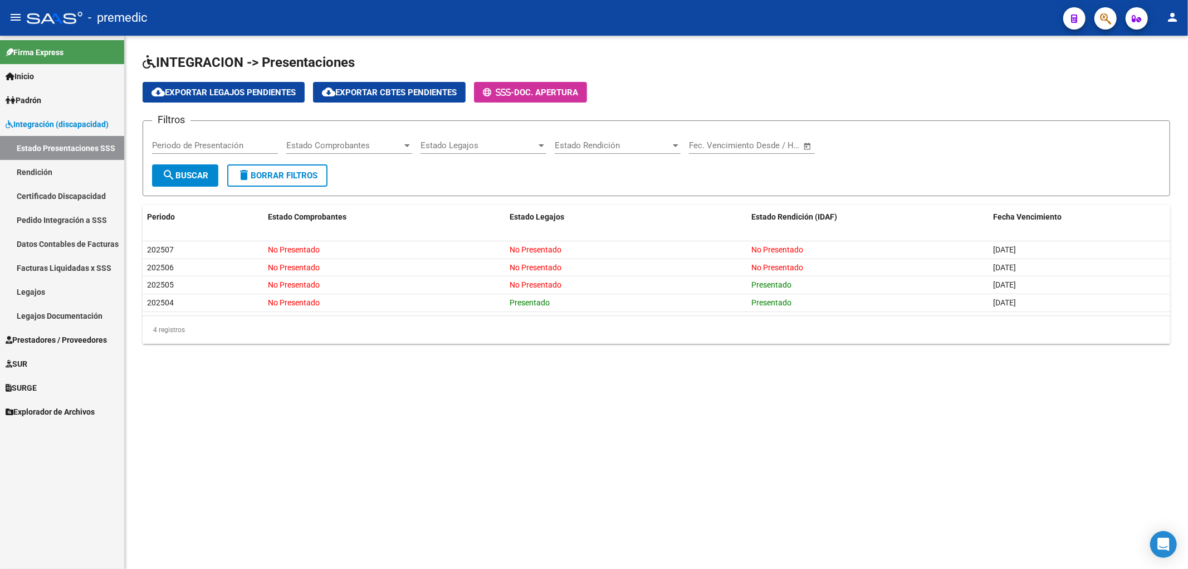
click at [62, 125] on span "Integración (discapacidad)" at bounding box center [57, 124] width 103 height 12
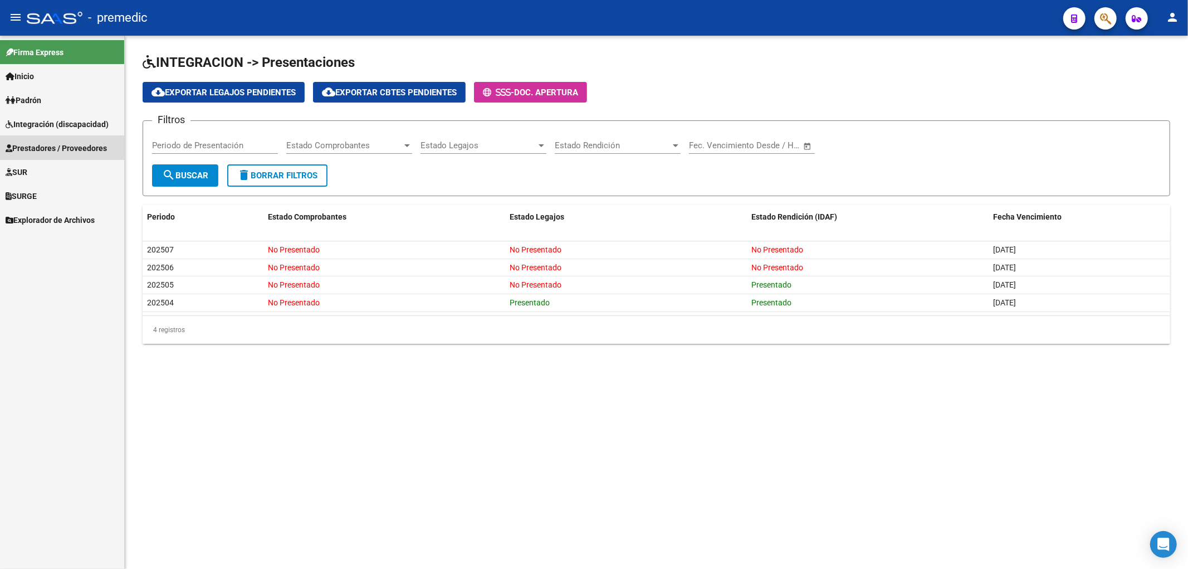
click at [48, 148] on span "Prestadores / Proveedores" at bounding box center [56, 148] width 101 height 12
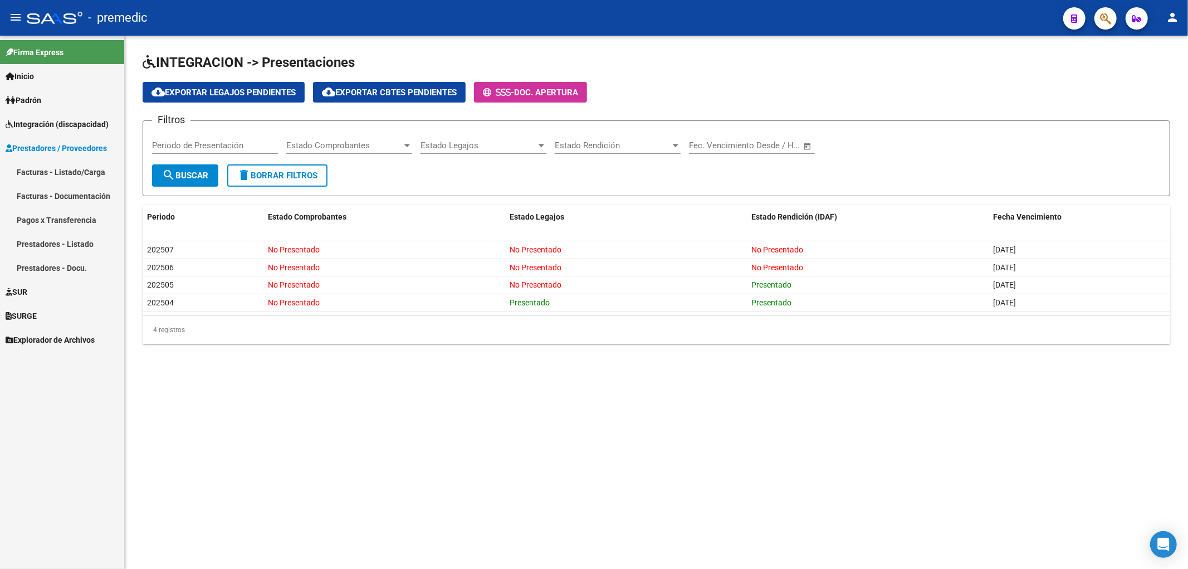
click at [41, 170] on link "Facturas - Listado/Carga" at bounding box center [62, 172] width 124 height 24
